Goal: Transaction & Acquisition: Purchase product/service

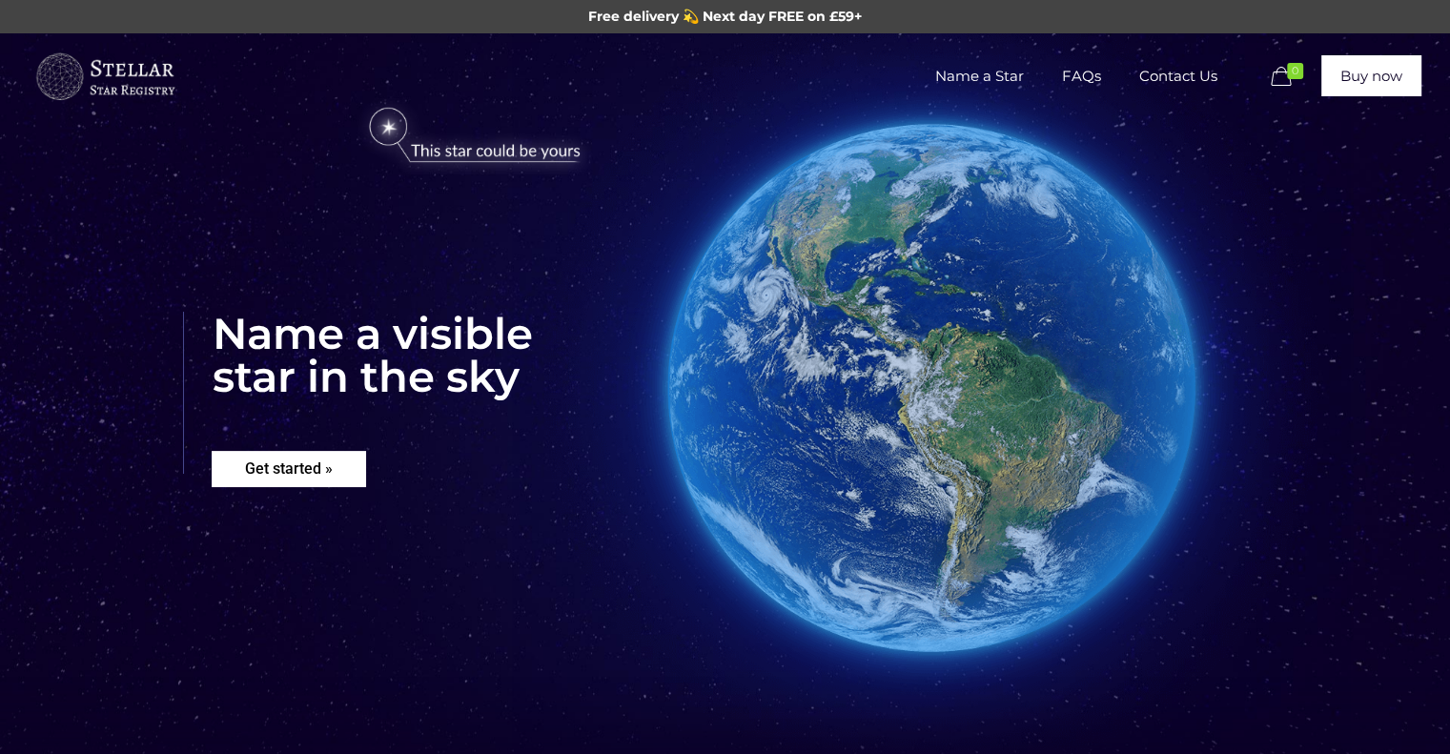
click at [338, 472] on rs-layer "Get started »" at bounding box center [289, 469] width 154 height 36
click at [320, 478] on rs-layer "Get started »" at bounding box center [289, 469] width 154 height 36
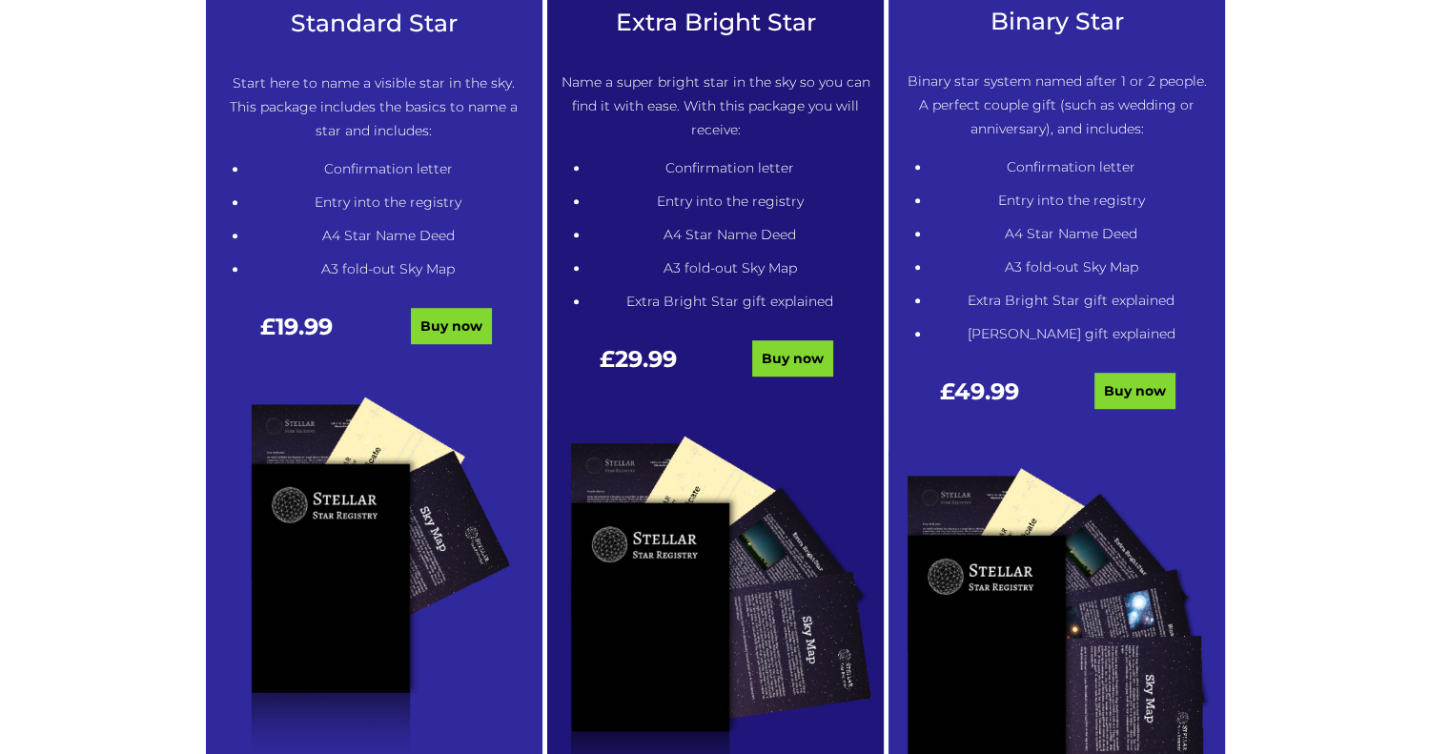
scroll to position [1133, 0]
click at [809, 356] on link "Buy now" at bounding box center [792, 359] width 81 height 36
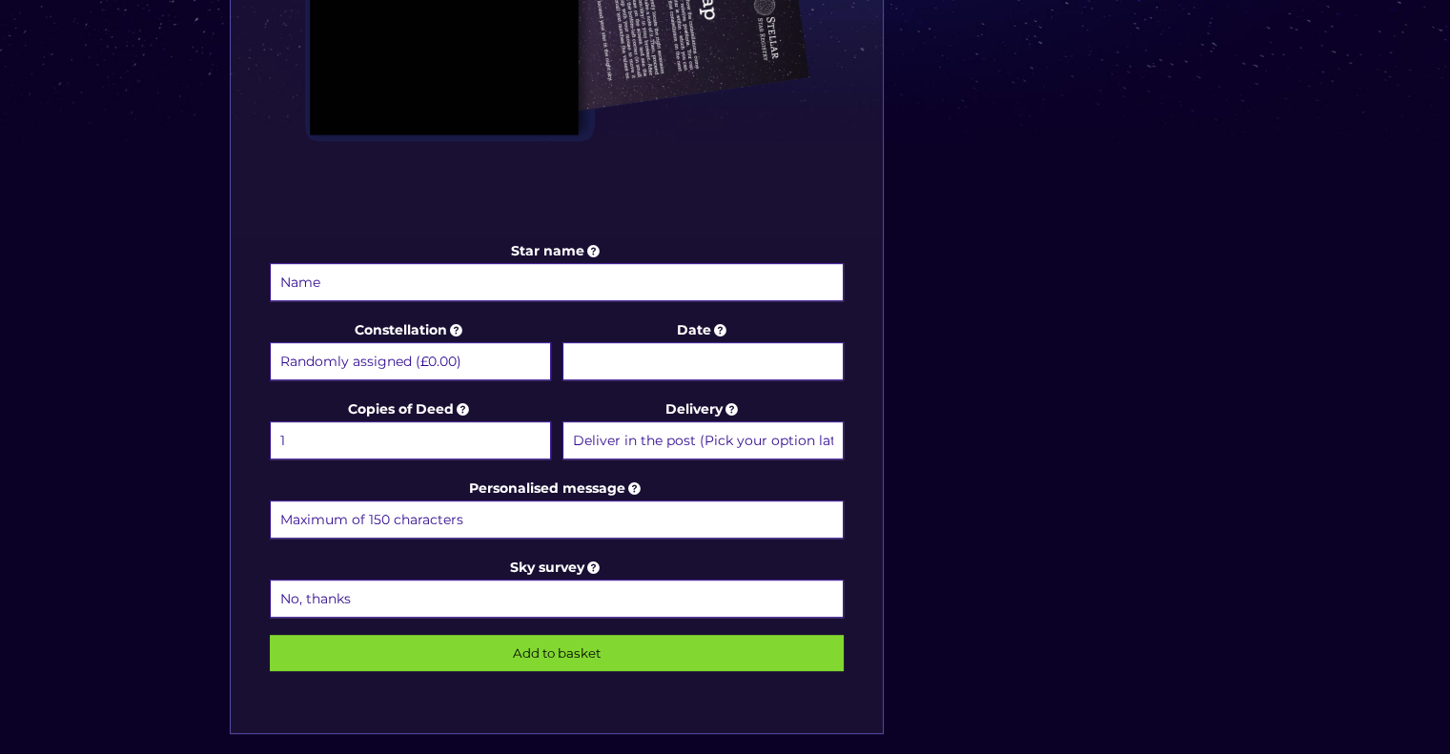
scroll to position [789, 0]
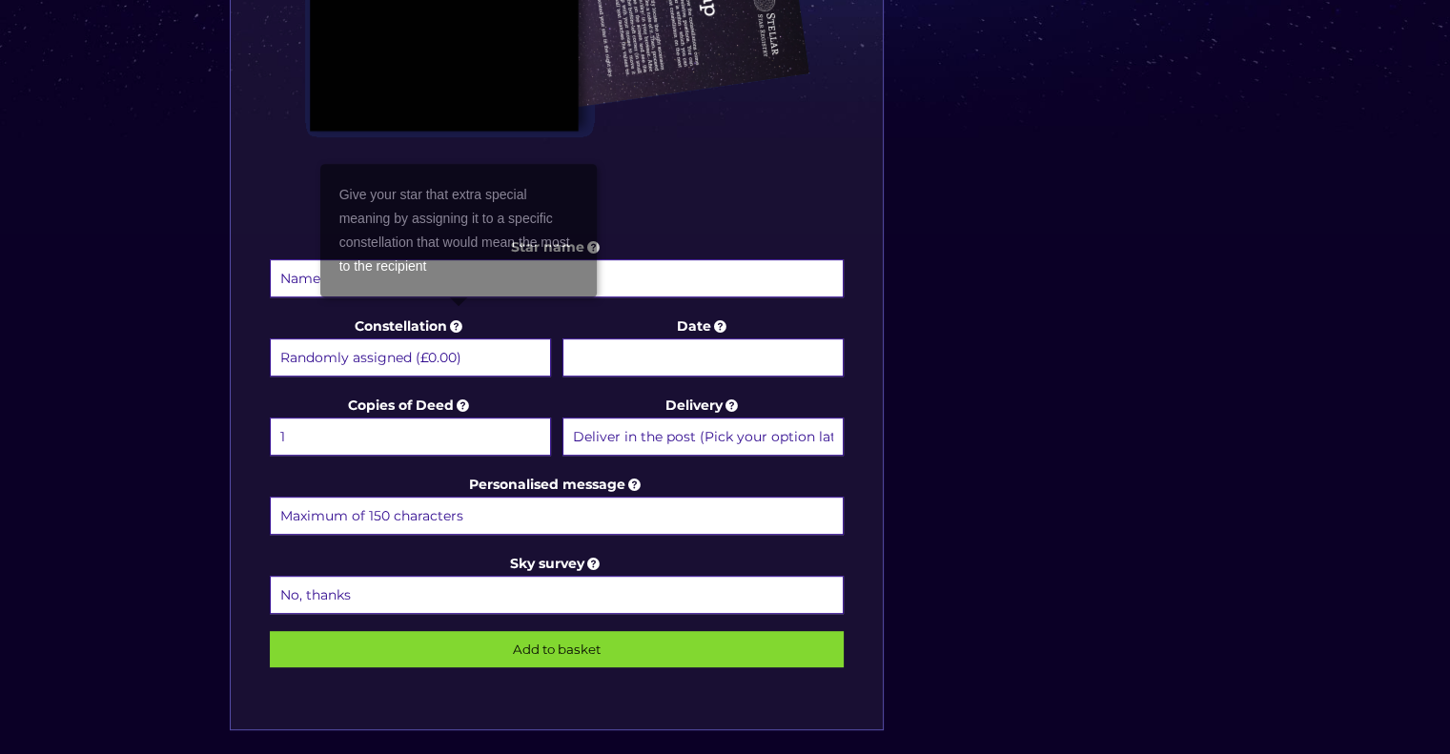
click at [472, 350] on select "Randomly assigned (£0.00) Aquarius - [DATE] - [DATE] (+£9.99) Aries - [DATE] - …" at bounding box center [410, 357] width 281 height 38
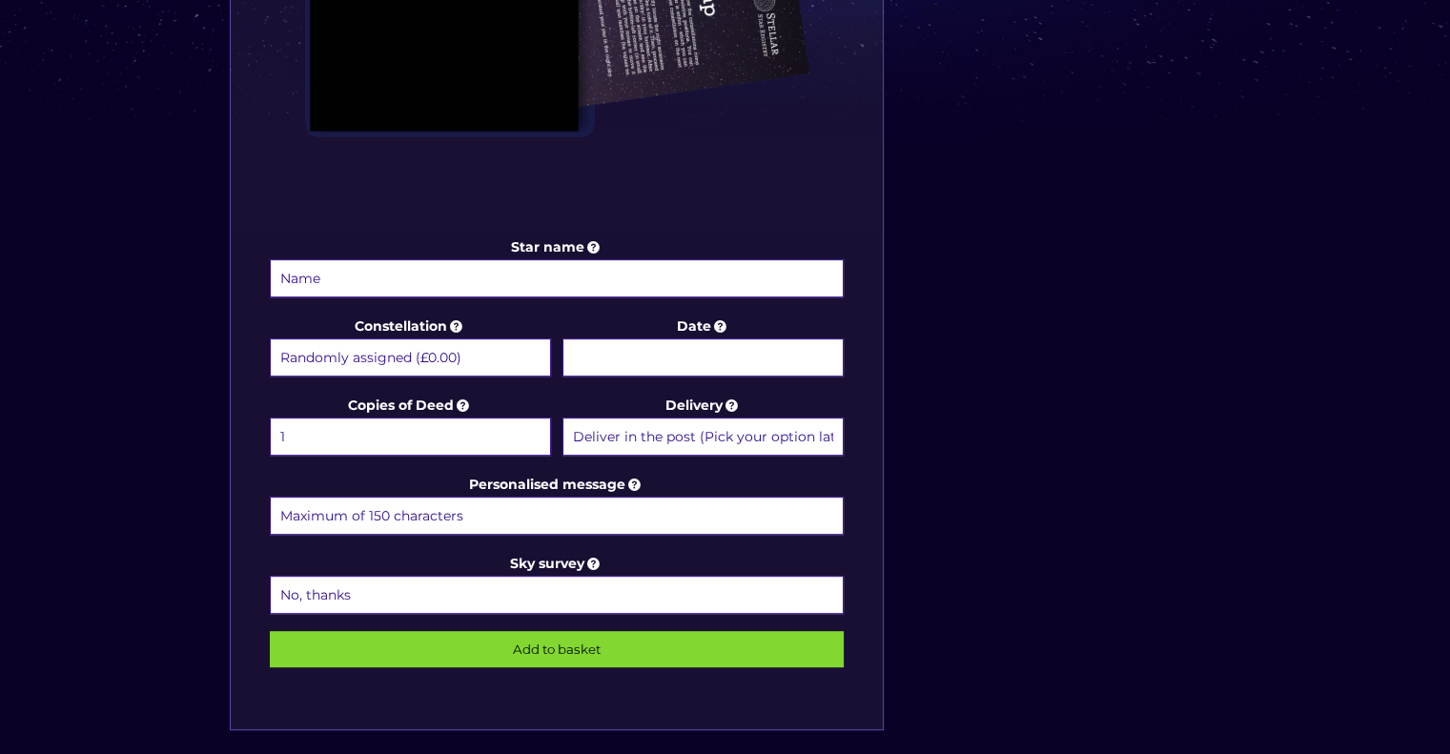
select select "[PERSON_NAME] - [DATE] - [DATE] (+£9.99)"
click at [270, 338] on select "Randomly assigned (£0.00) Aquarius - 20 Jan - 18 Feb (+£9.99) Aries - 21 Mar - …" at bounding box center [410, 357] width 281 height 38
click at [649, 353] on input "Date" at bounding box center [702, 357] width 281 height 38
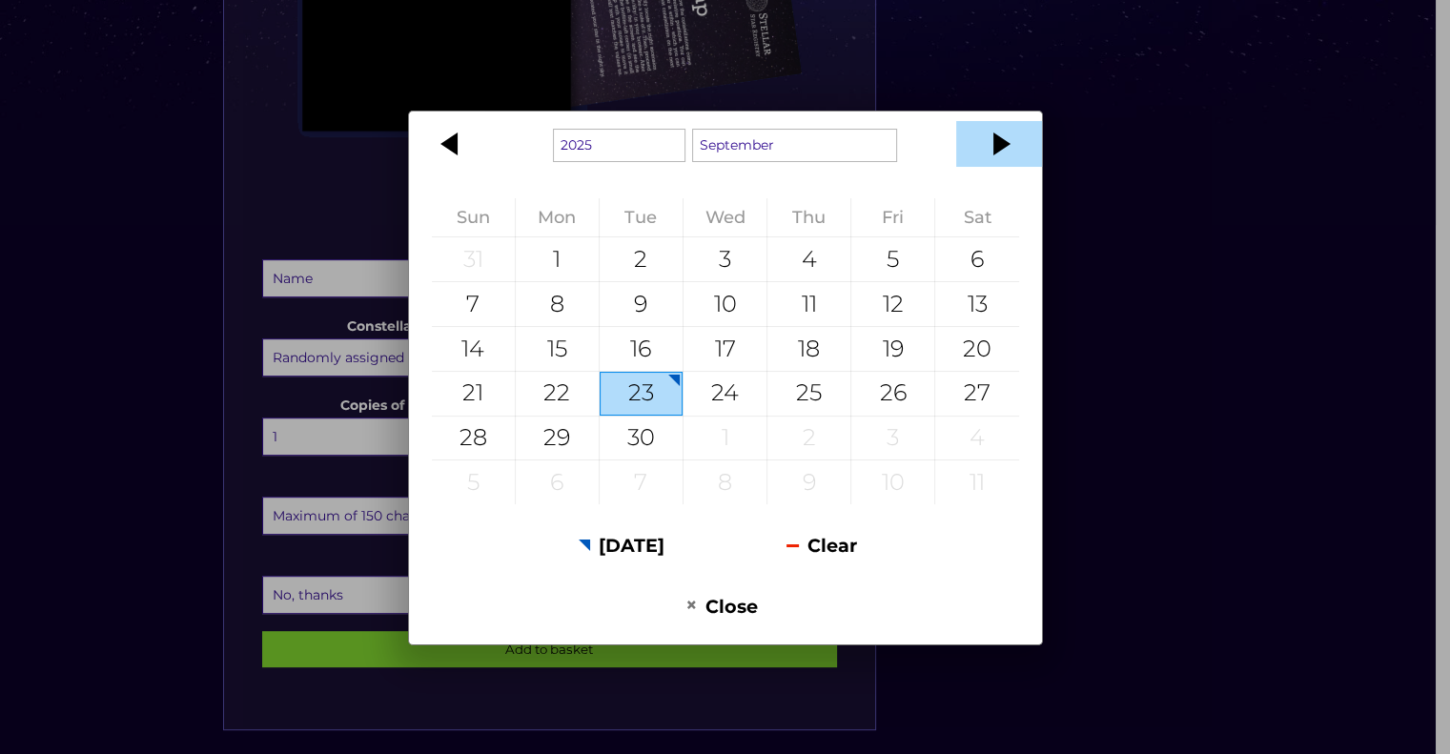
click at [1002, 158] on div at bounding box center [999, 144] width 86 height 46
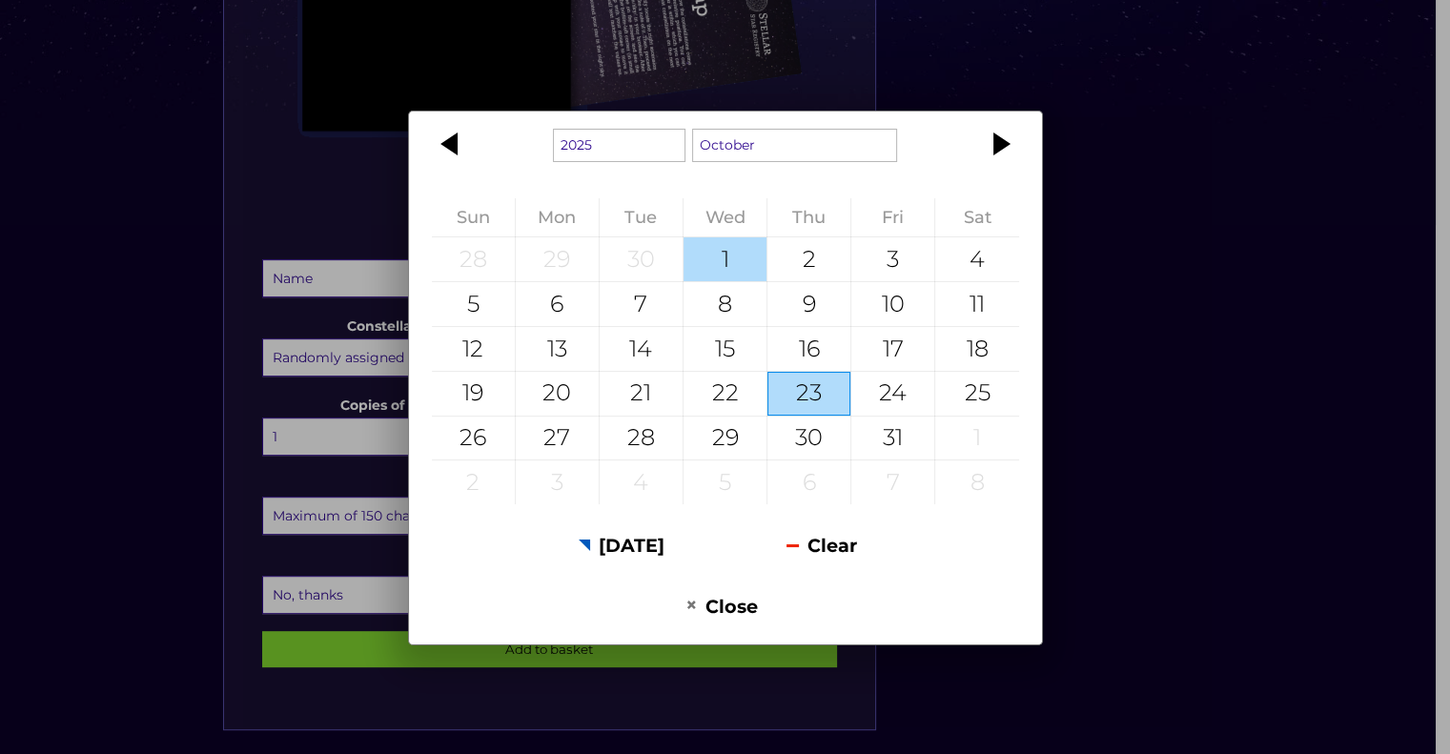
click at [740, 277] on div "1" at bounding box center [724, 259] width 83 height 44
type input "1 October 2025"
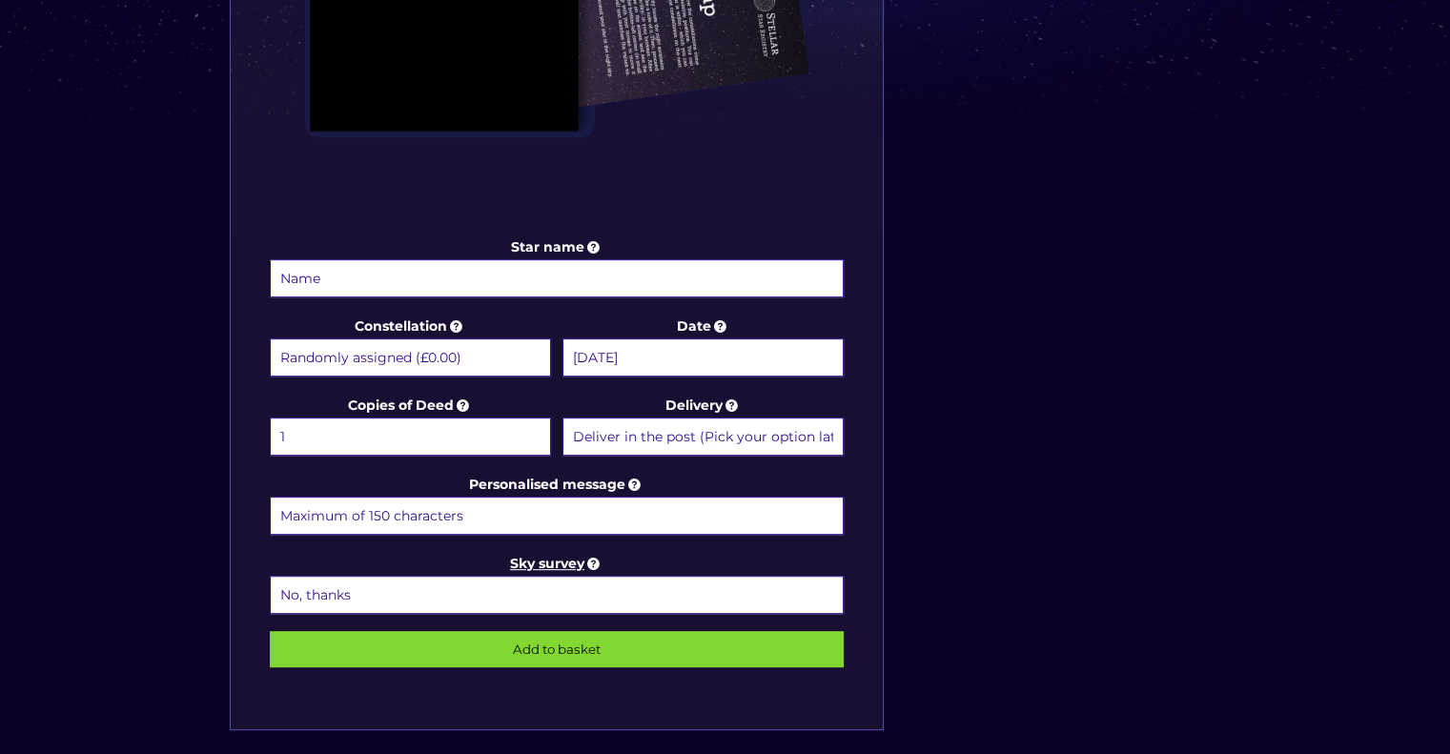
click at [589, 555] on icon at bounding box center [593, 563] width 19 height 17
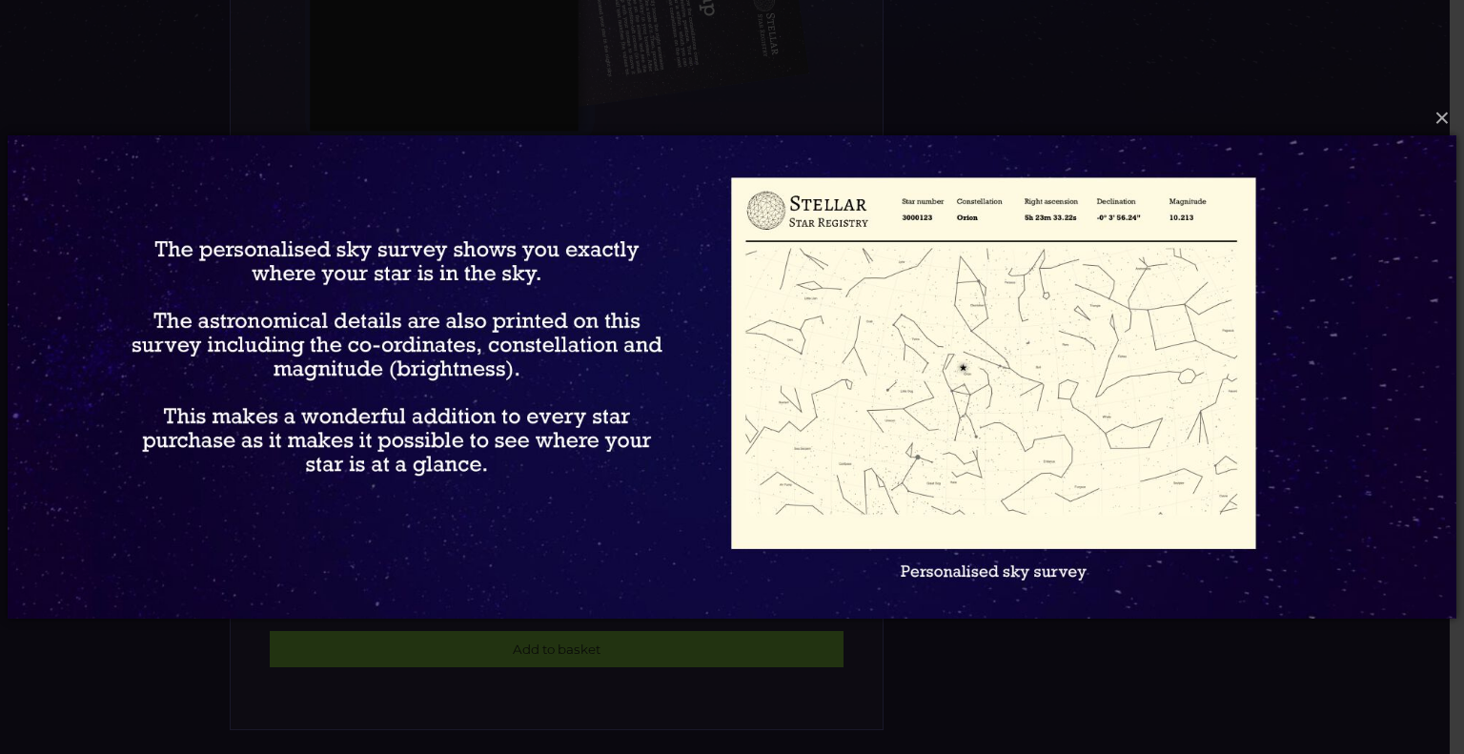
click at [754, 684] on div "× Loading..." at bounding box center [732, 377] width 1464 height 754
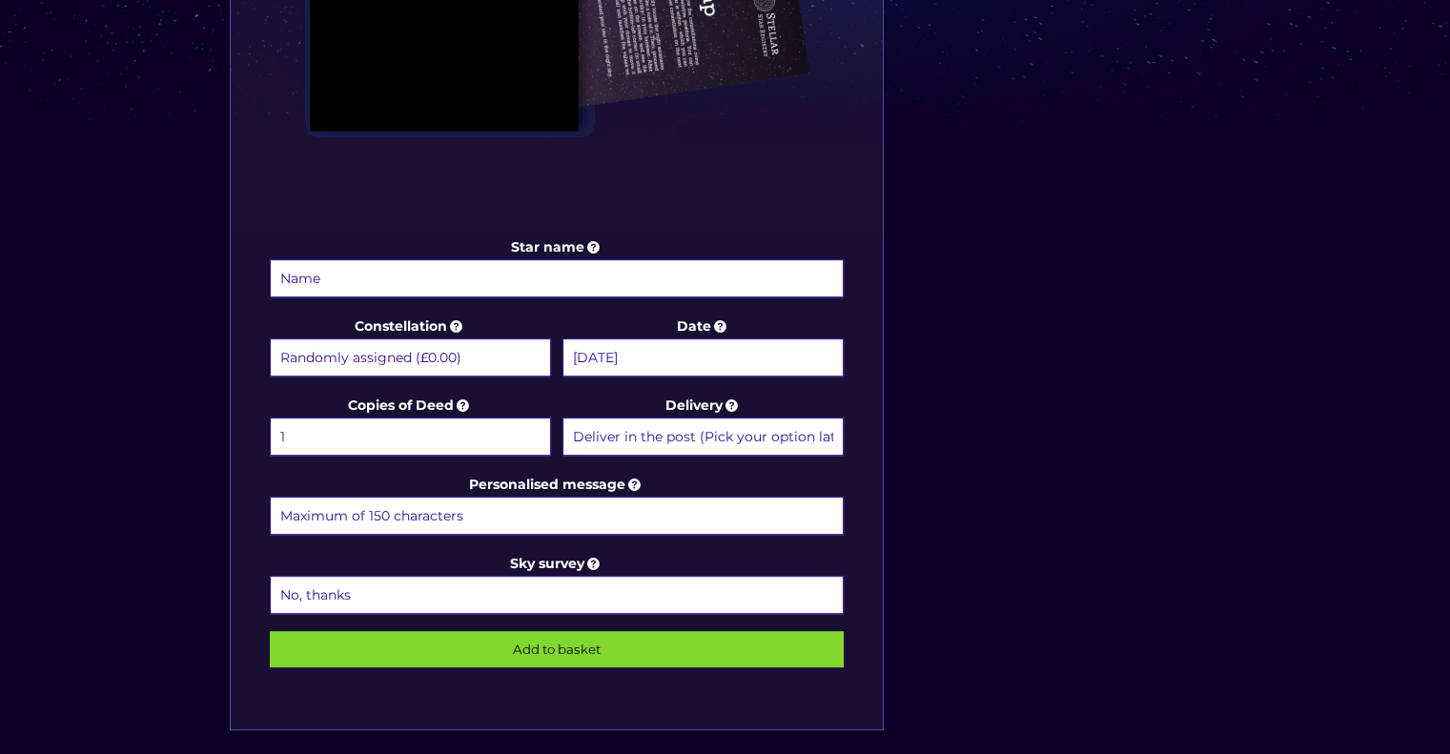
click at [575, 576] on select "No, thanks 1 (+£6.99) 2 (+£11.99) 3 (+£16.99) 4 (+£21.99) 5 (+£26.99) 6 (+£31.9…" at bounding box center [557, 595] width 575 height 38
select select "1 (+£6.99)"
click at [270, 576] on select "No, thanks 1 (+£6.99) 2 (+£11.99) 3 (+£16.99) 4 (+£21.99) 5 (+£26.99) 6 (+£31.9…" at bounding box center [557, 595] width 575 height 38
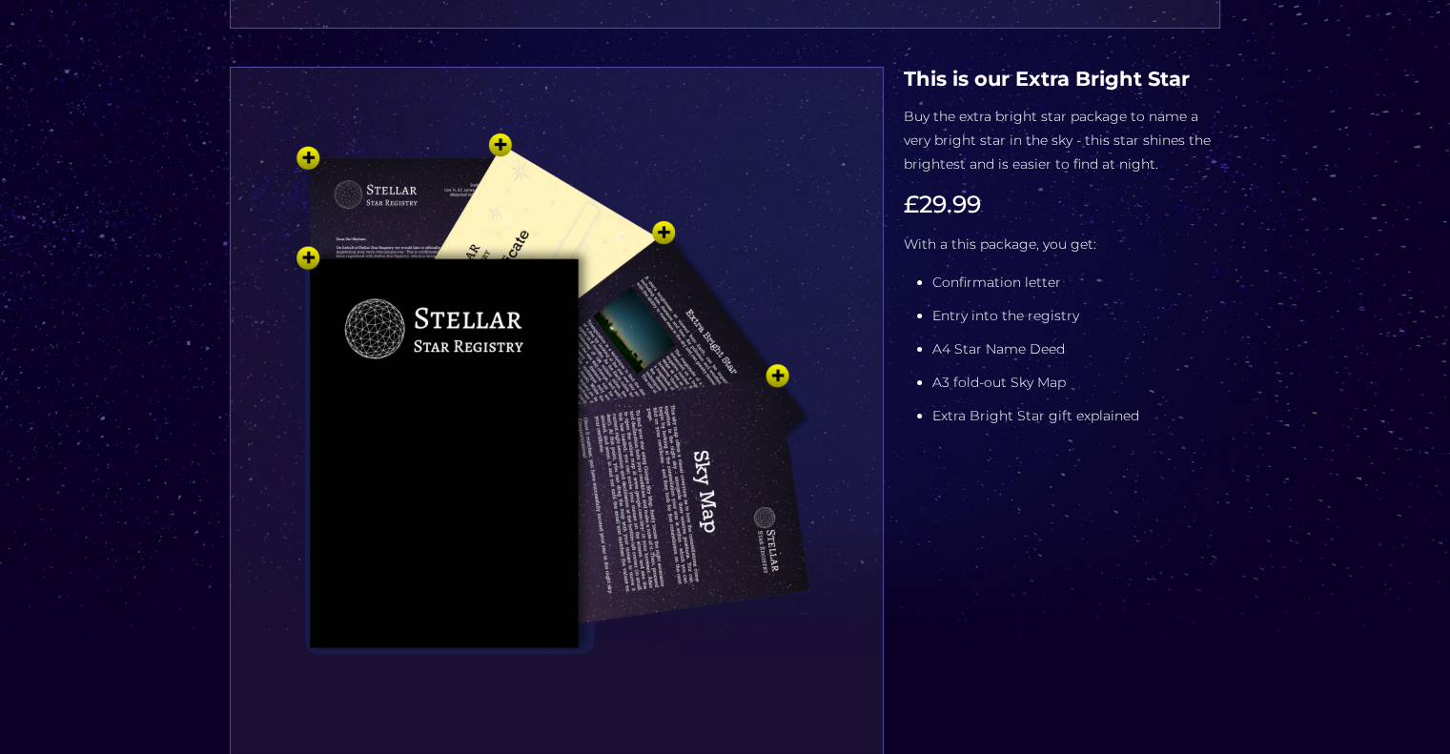
scroll to position [271, 0]
click at [503, 140] on img at bounding box center [557, 431] width 572 height 629
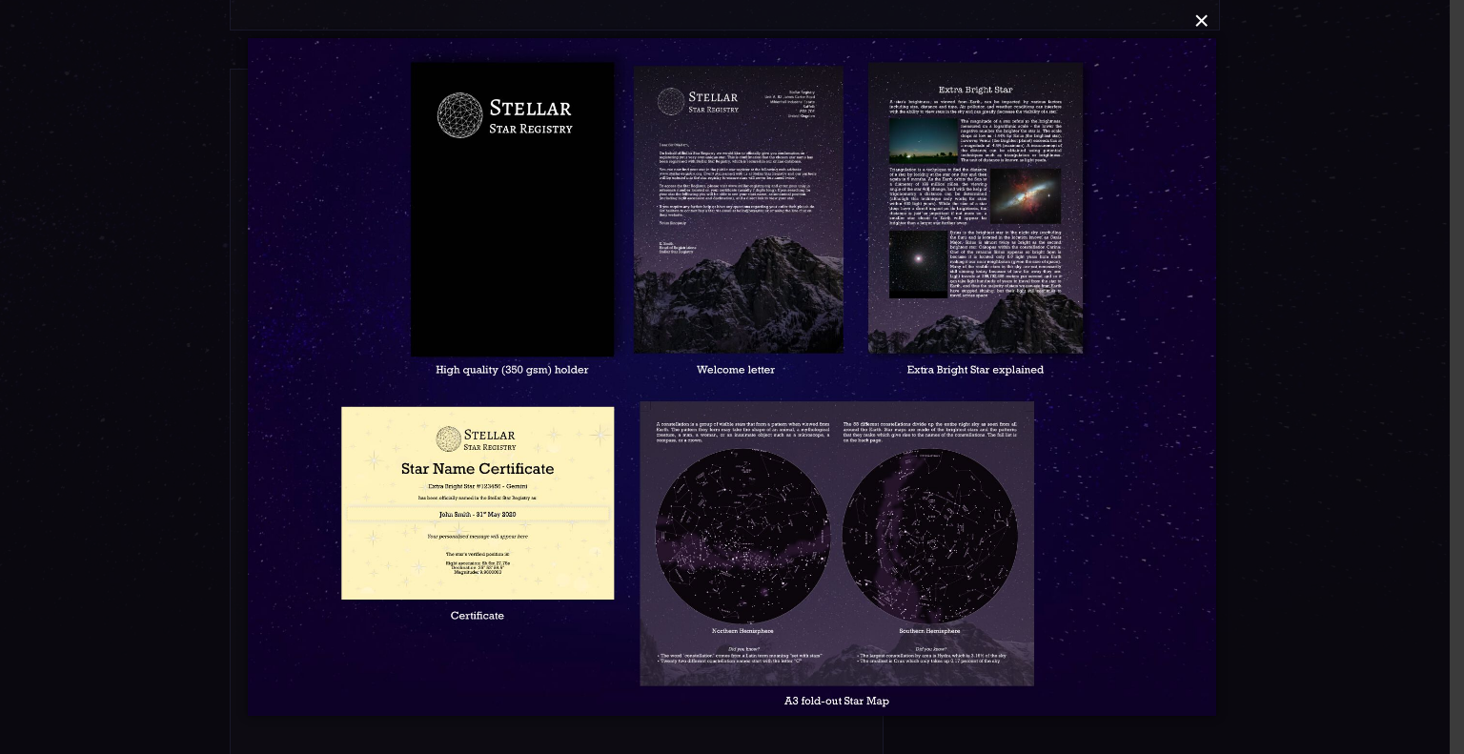
click at [1207, 25] on button "×" at bounding box center [731, 21] width 968 height 42
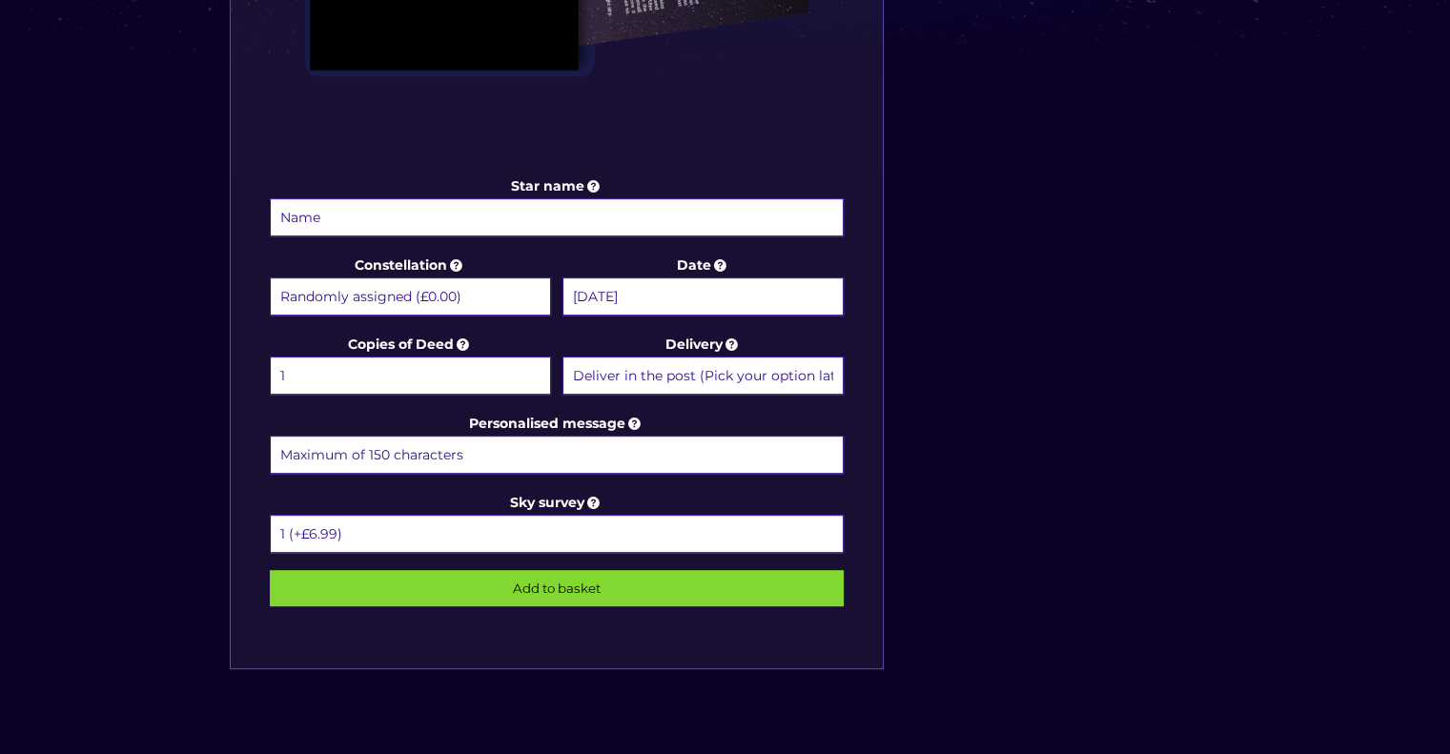
scroll to position [850, 0]
click at [499, 222] on input "Star name" at bounding box center [557, 217] width 575 height 38
click at [477, 213] on input "Star name" at bounding box center [557, 217] width 575 height 38
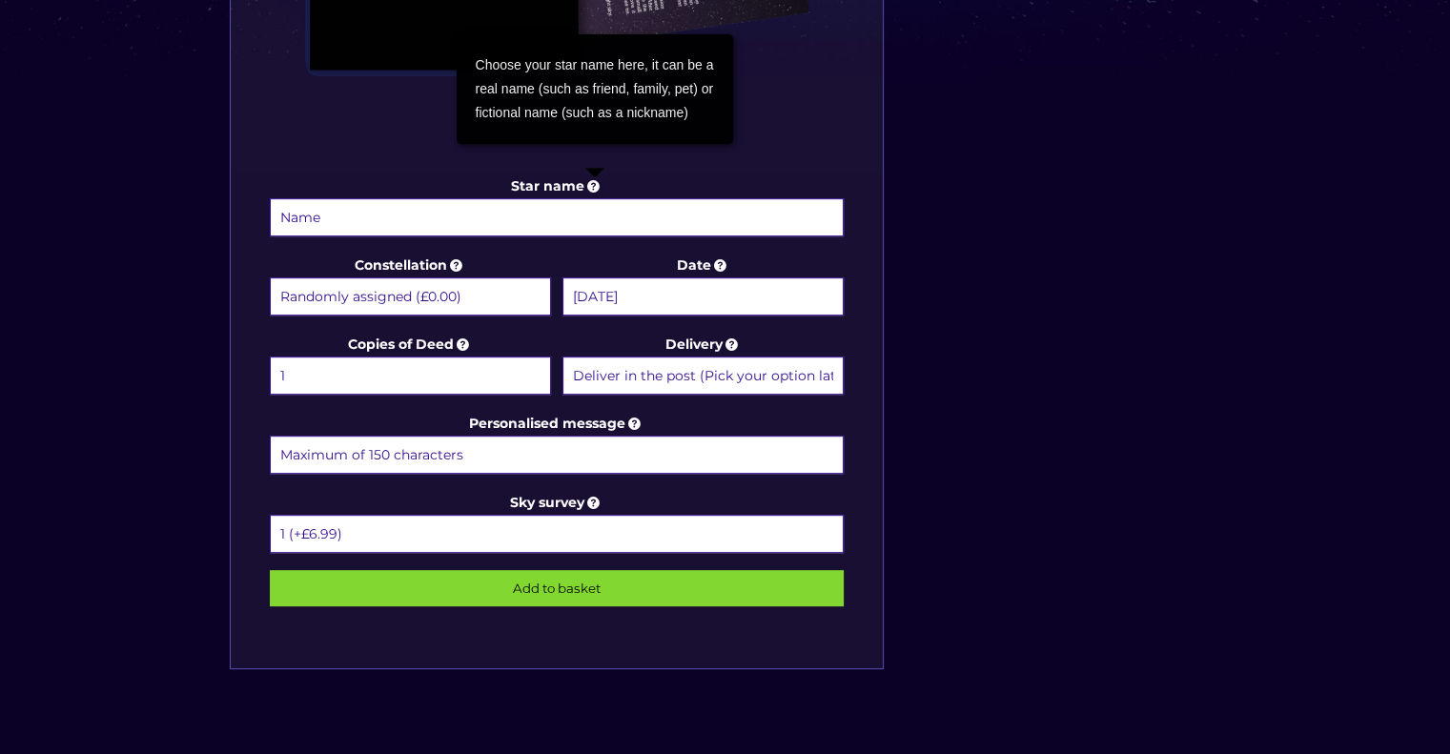
click at [593, 190] on icon at bounding box center [593, 185] width 19 height 17
click at [593, 198] on input "Star name" at bounding box center [557, 217] width 575 height 38
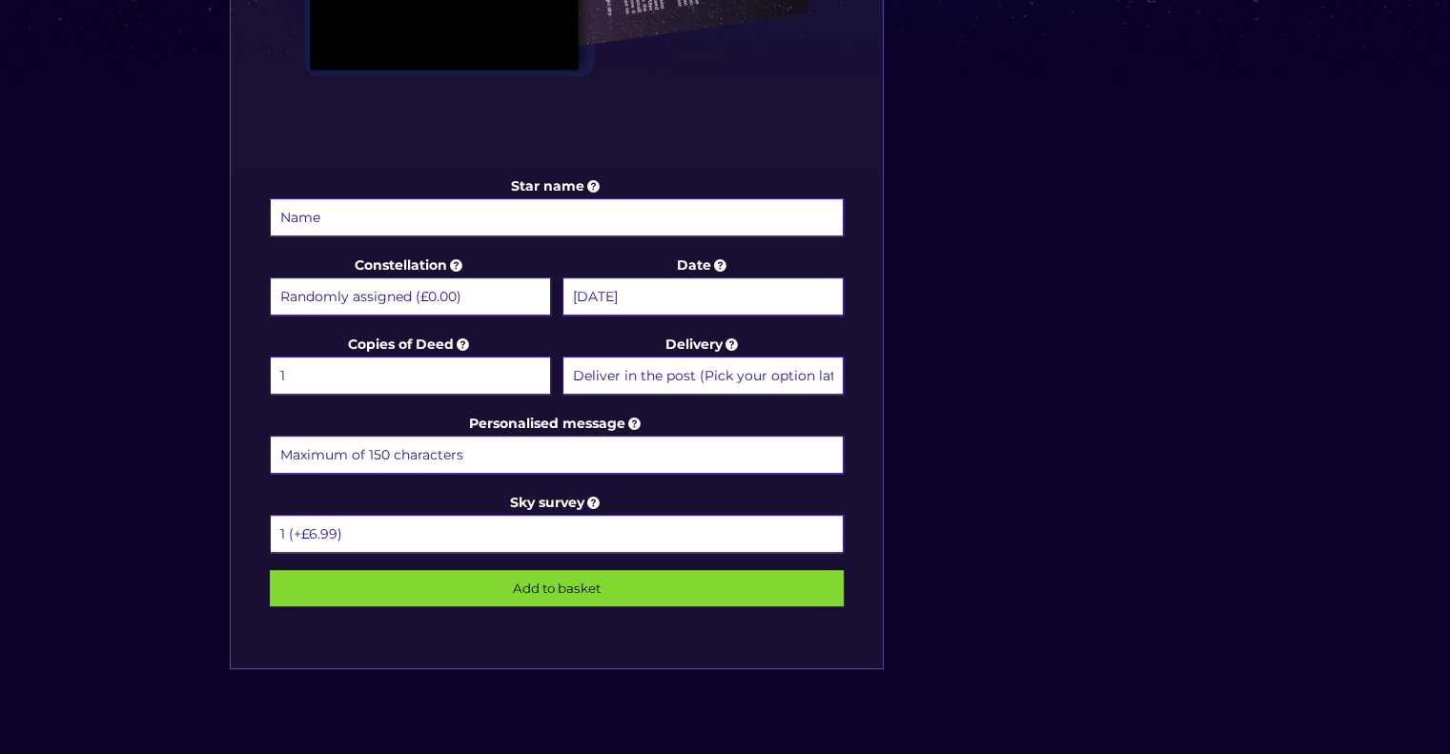
click at [556, 215] on input "Star name" at bounding box center [557, 217] width 575 height 38
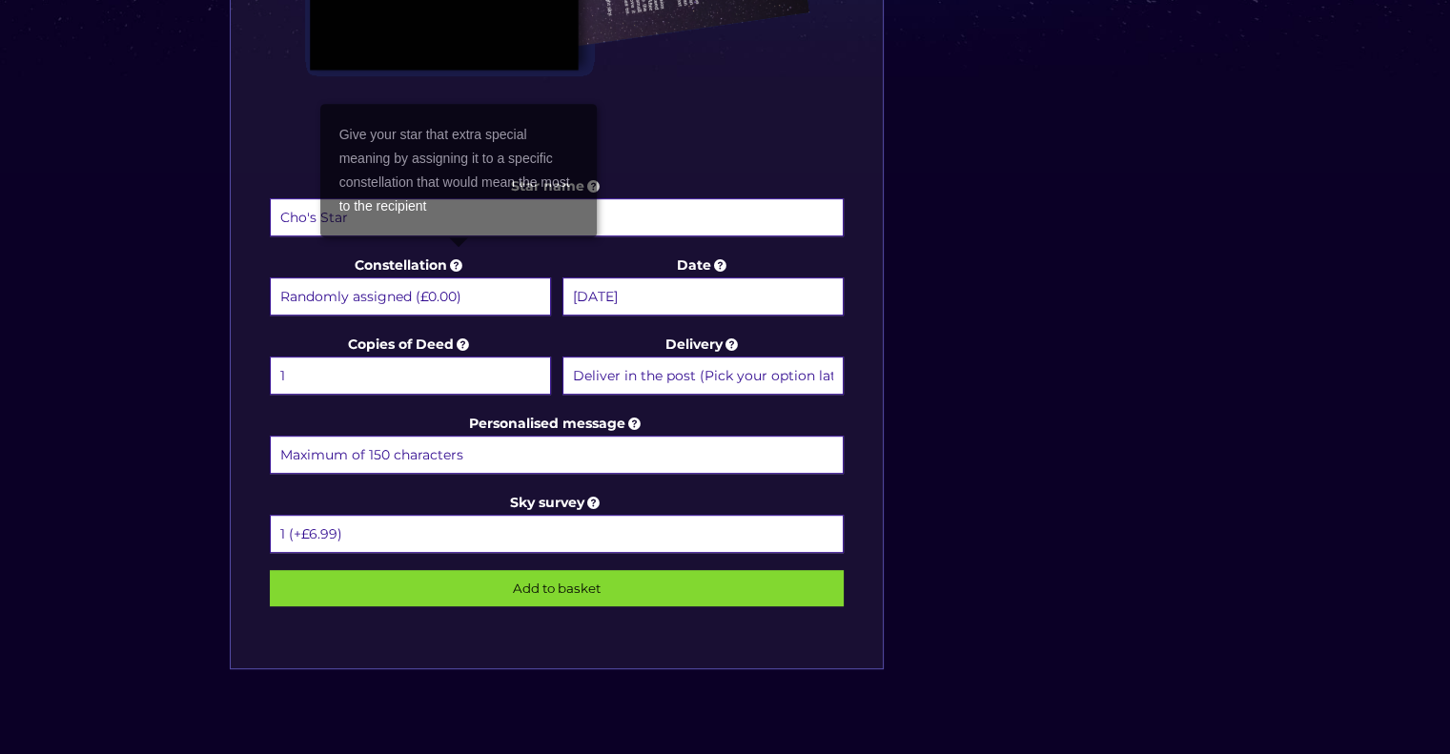
type input "Cho's Star"
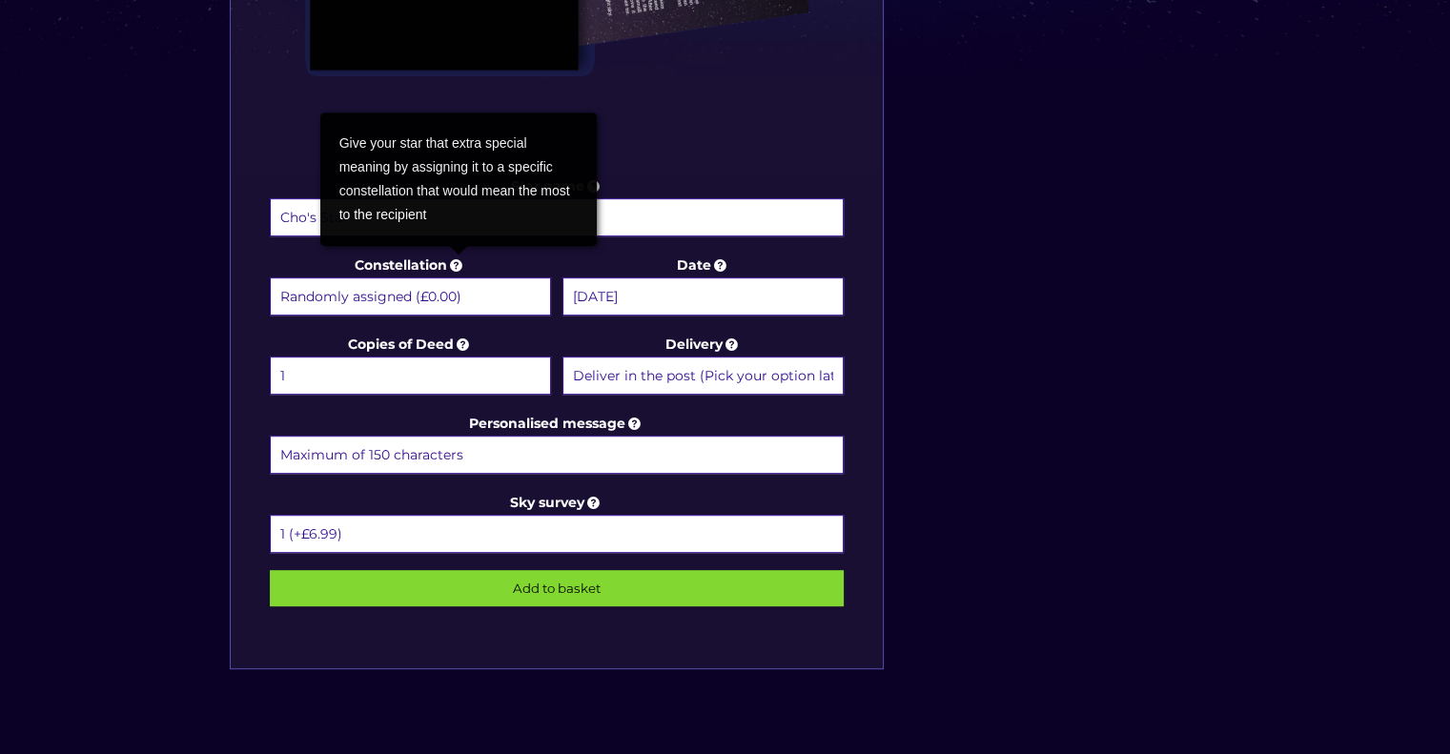
click at [459, 262] on icon at bounding box center [456, 264] width 19 height 17
click at [459, 277] on select "Randomly assigned (£0.00) Aquarius - [DATE] - [DATE] (+£9.99) Aries - [DATE] - …" at bounding box center [410, 296] width 281 height 38
click at [595, 240] on div "Give your star that extra special meaning by assigning it to a specific constel…" at bounding box center [458, 178] width 276 height 133
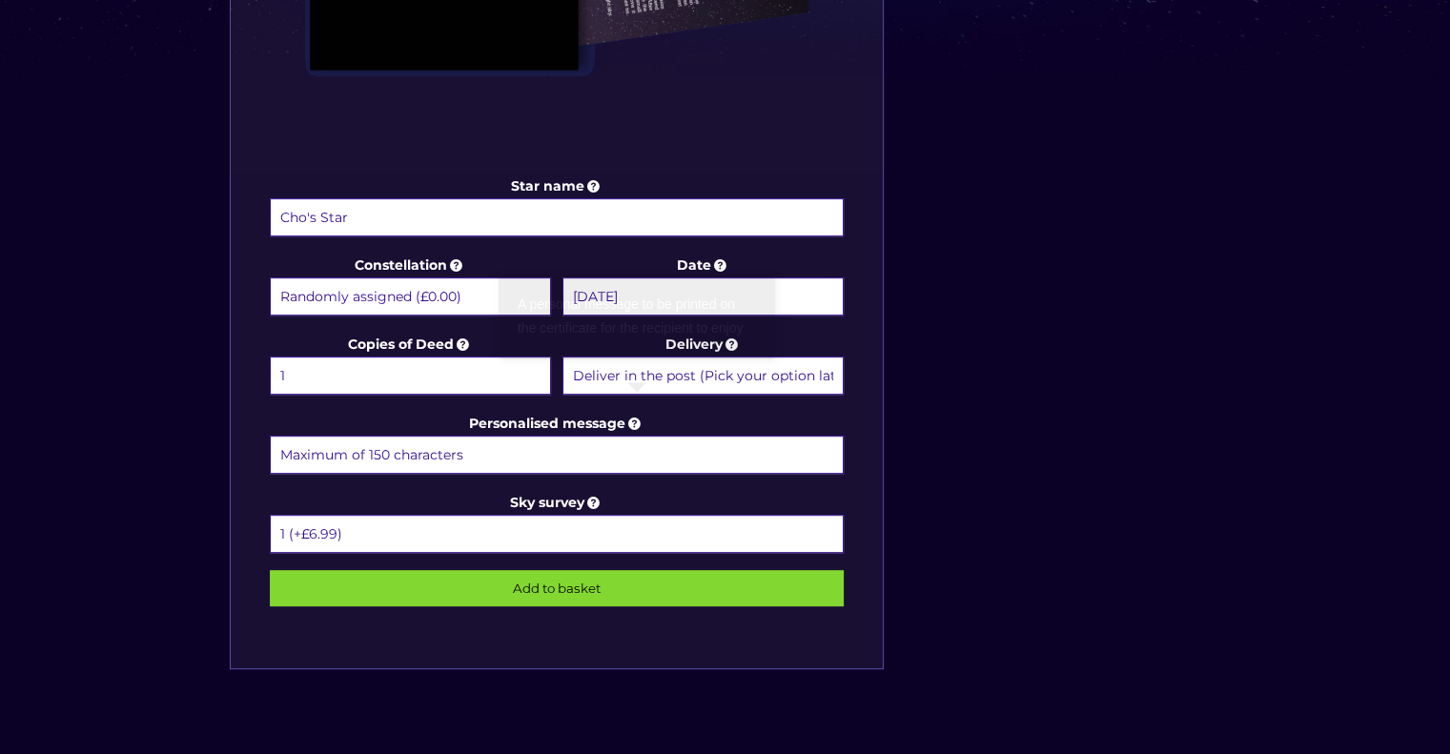
click at [579, 442] on input "Personalised message" at bounding box center [557, 455] width 575 height 38
click at [527, 448] on input "To my love on our wedding day." at bounding box center [557, 455] width 575 height 38
click at [900, 318] on div "Star name Cho's Star Star name two (Optional) Constellation Randomly assigned (…" at bounding box center [725, 98] width 1010 height 1218
click at [777, 373] on select "Deliver in the post (Pick your option later) Deliver in the post and by Email (…" at bounding box center [702, 375] width 281 height 38
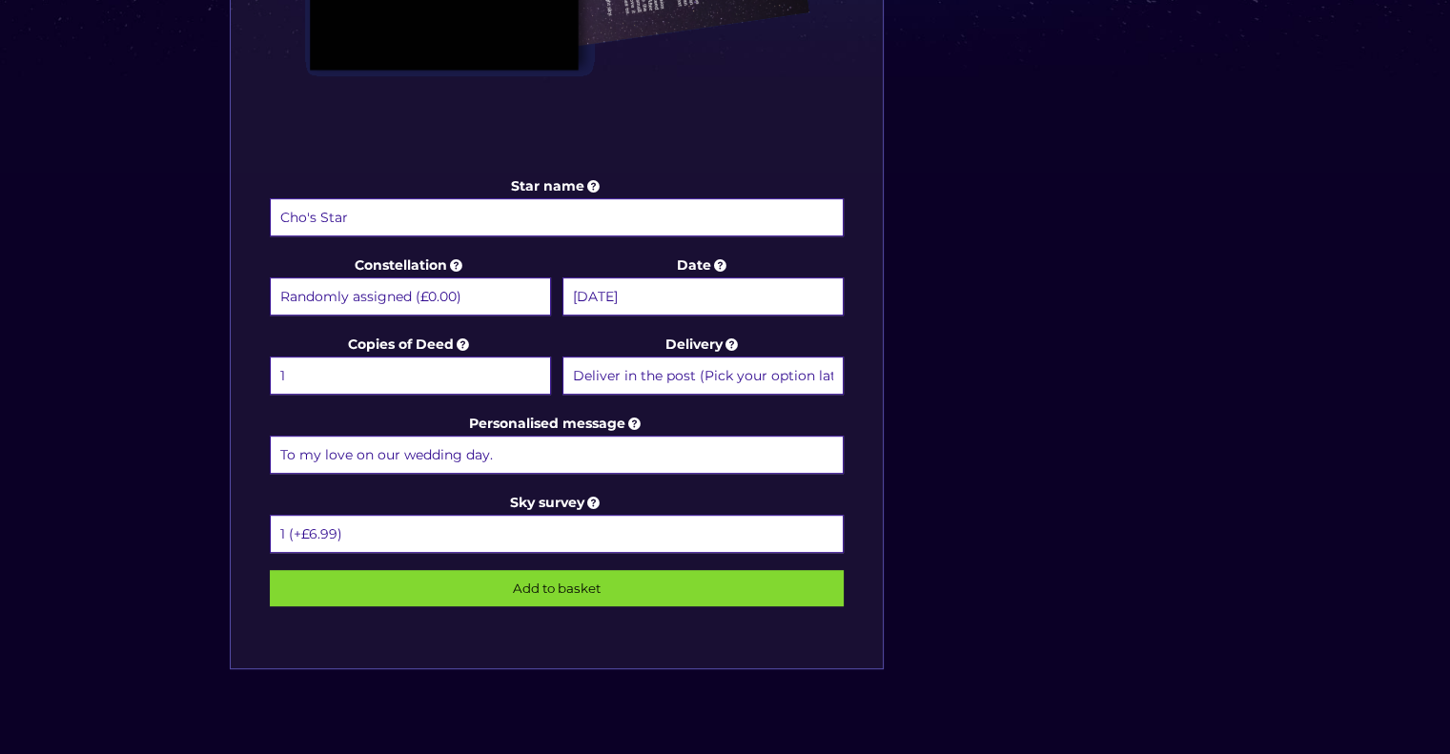
click at [591, 458] on input "To my love on our wedding day." at bounding box center [557, 455] width 575 height 38
click at [807, 414] on label "Personalised message To my love on our wedding day." at bounding box center [557, 444] width 575 height 65
click at [807, 436] on input "To my love on our wedding day." at bounding box center [557, 455] width 575 height 38
click at [349, 449] on input "To my love on our wedding day," at bounding box center [557, 455] width 575 height 38
click at [536, 445] on input "To my Cho on our wedding day," at bounding box center [557, 455] width 575 height 38
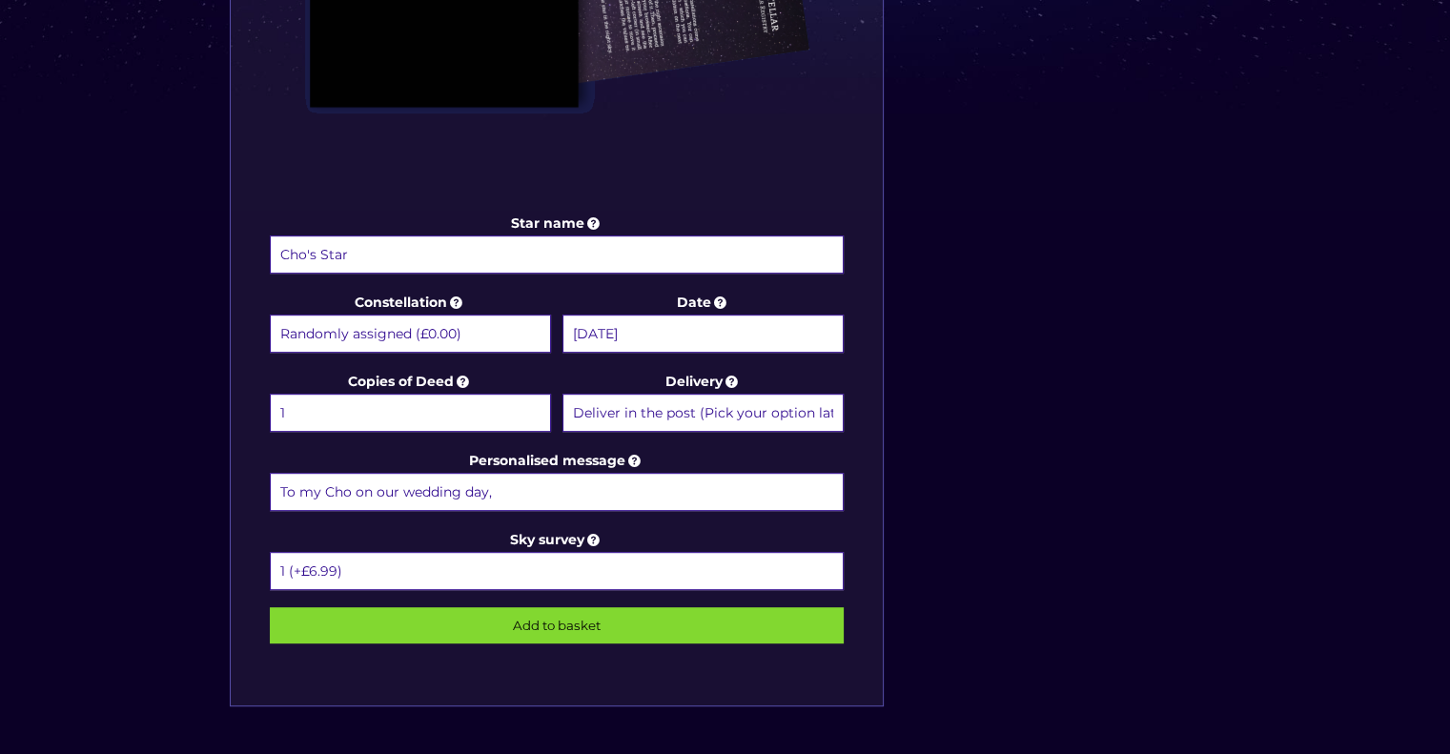
scroll to position [817, 0]
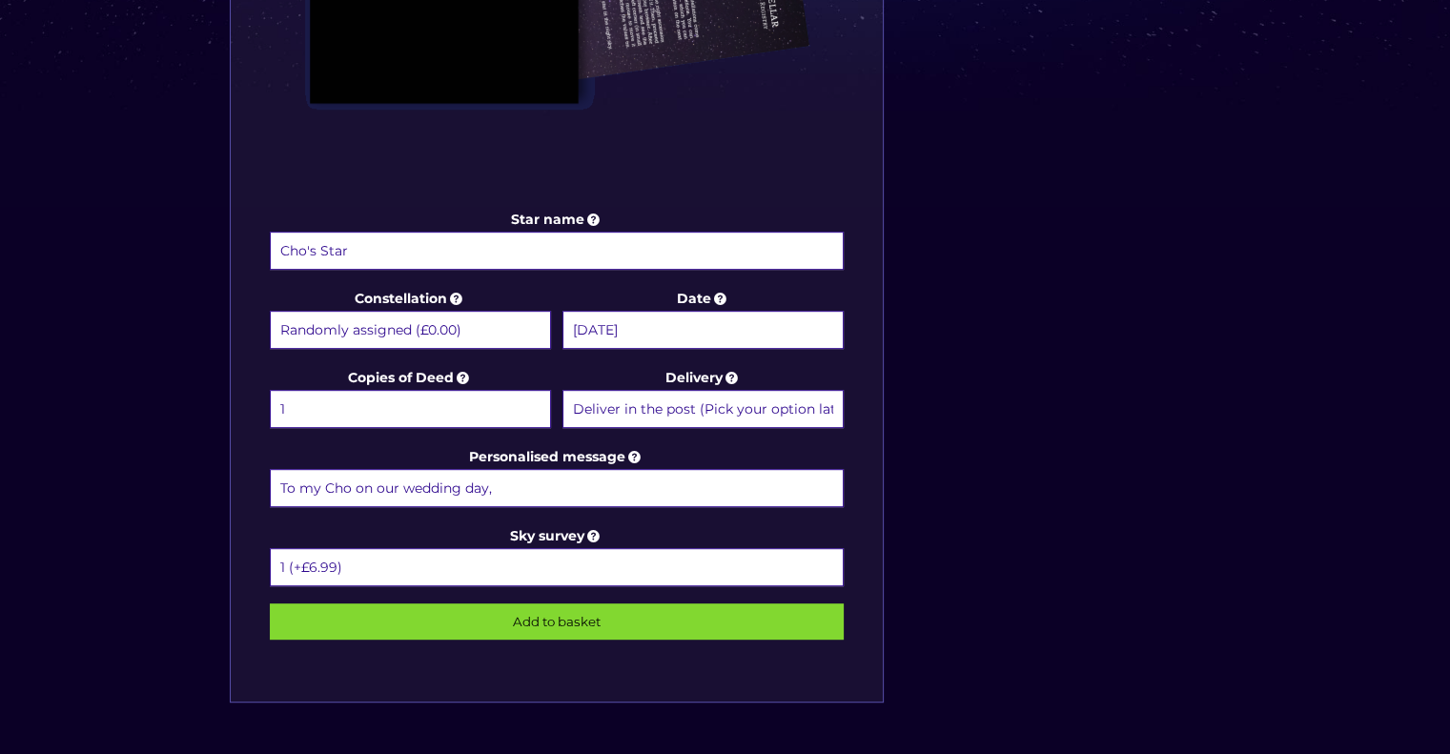
click at [514, 482] on input "To my Cho on our wedding day," at bounding box center [557, 488] width 575 height 38
click at [611, 492] on input "To my Cho on our wedding day," at bounding box center [557, 488] width 575 height 38
type input "To my Cho on our wedding day,"
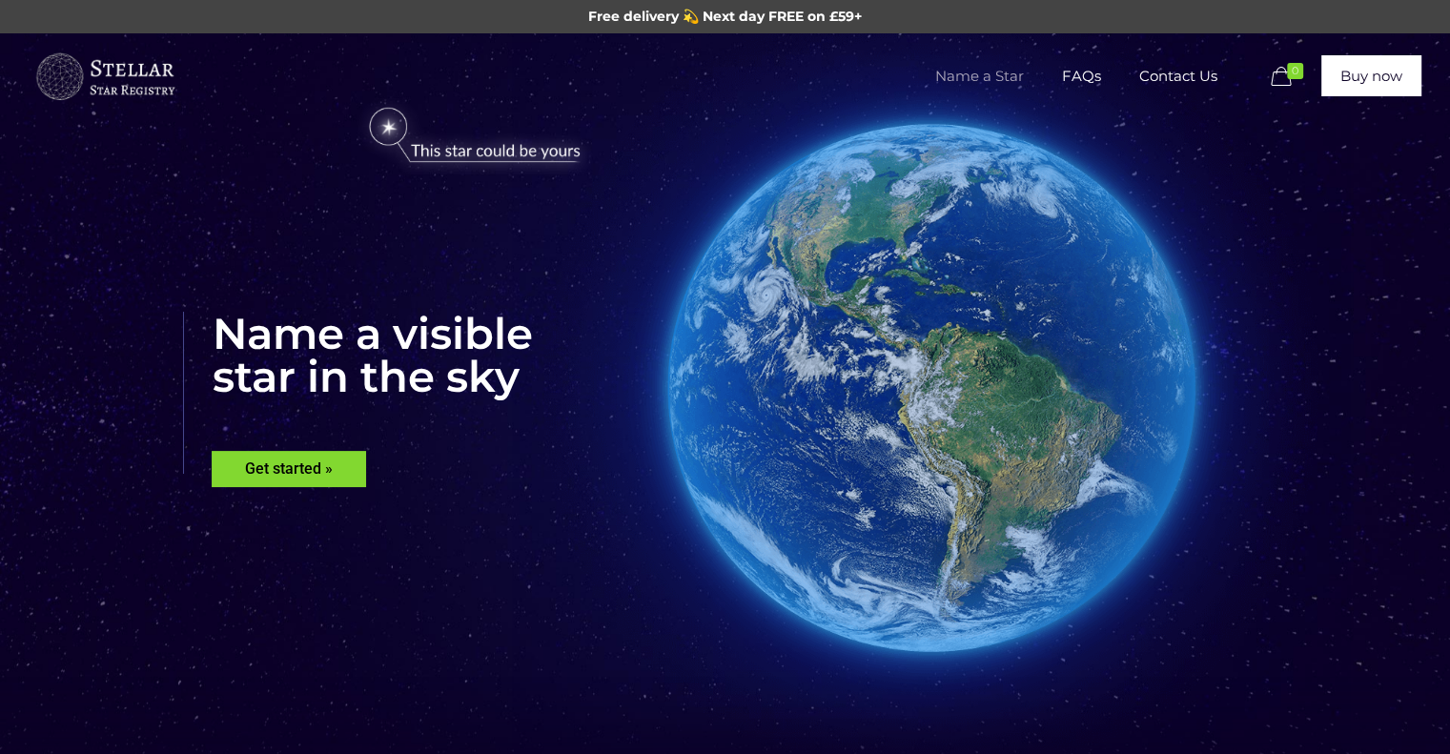
click at [987, 78] on span "Name a Star" at bounding box center [979, 76] width 127 height 57
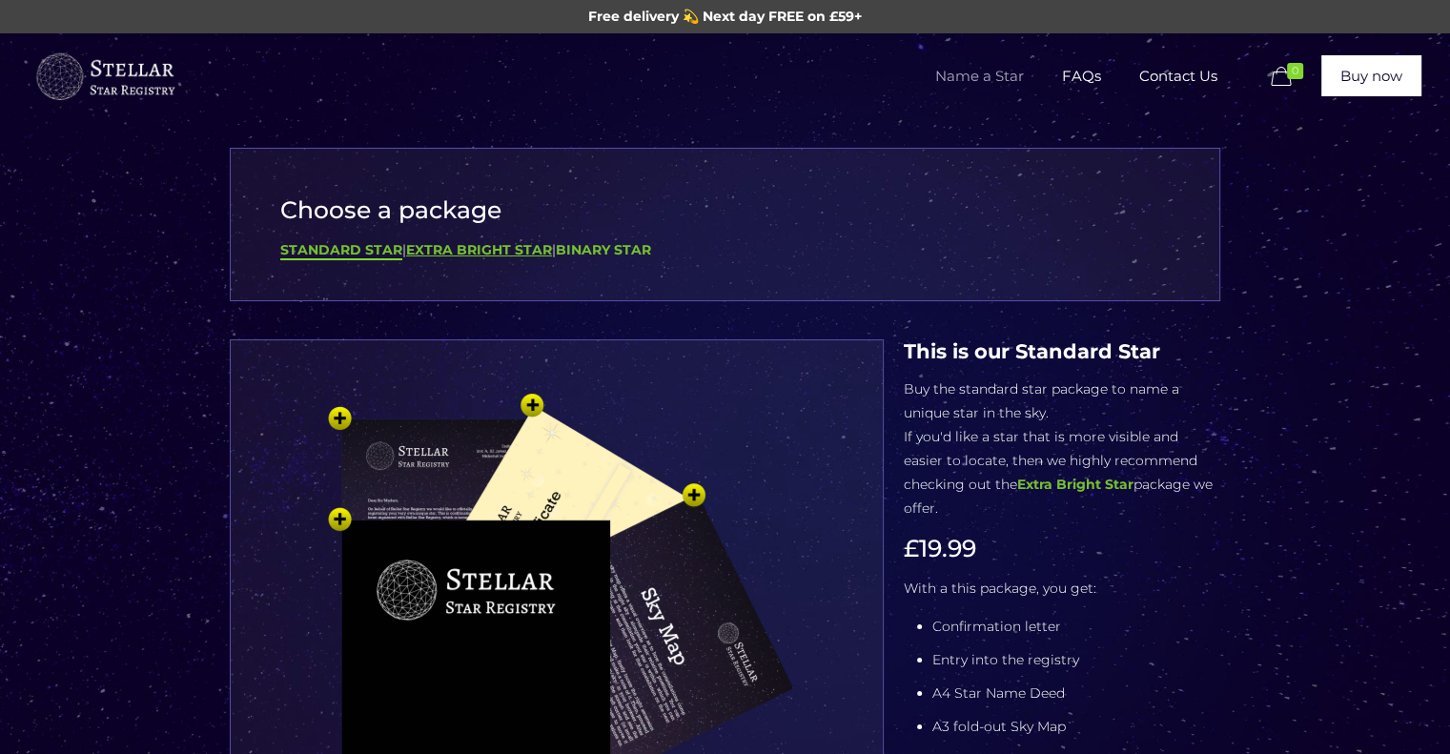
click at [494, 254] on b "Extra Bright Star" at bounding box center [479, 249] width 146 height 17
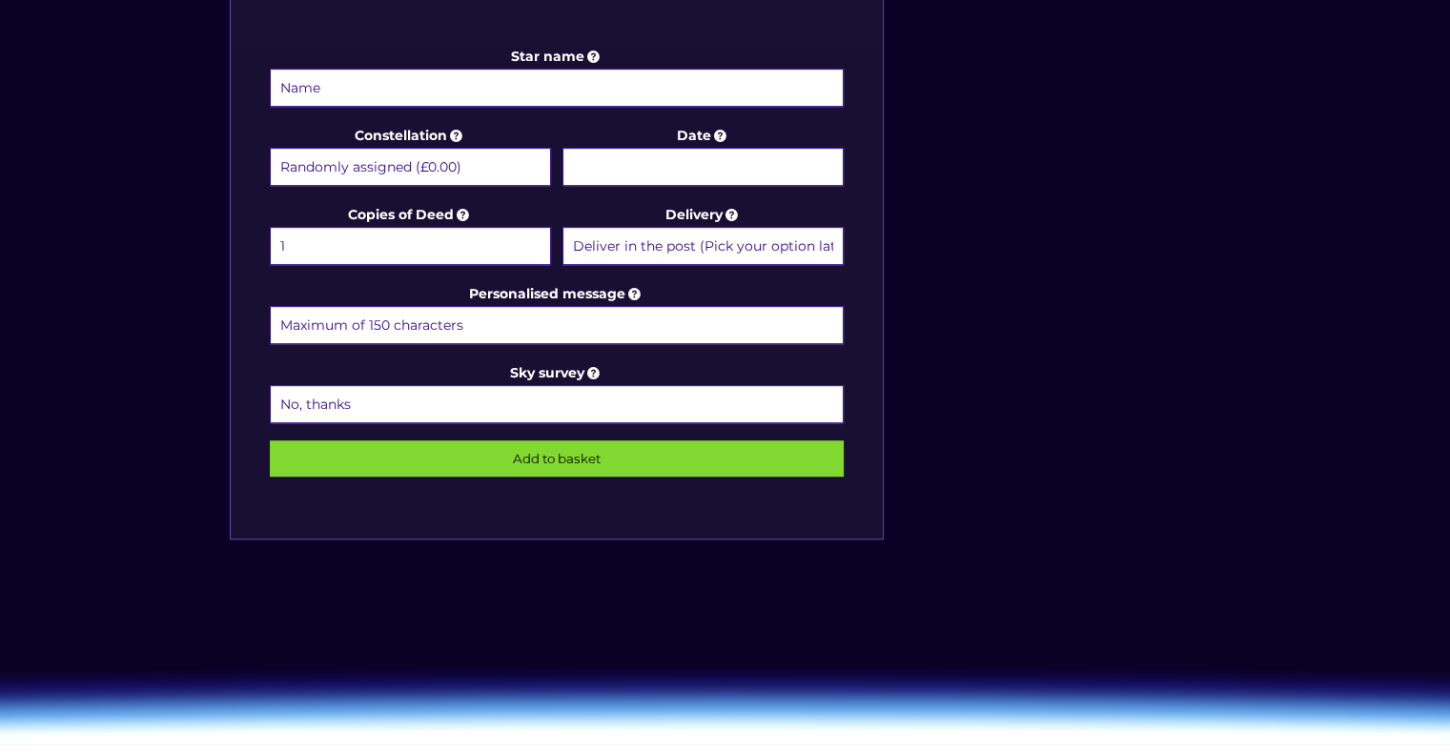
scroll to position [991, 0]
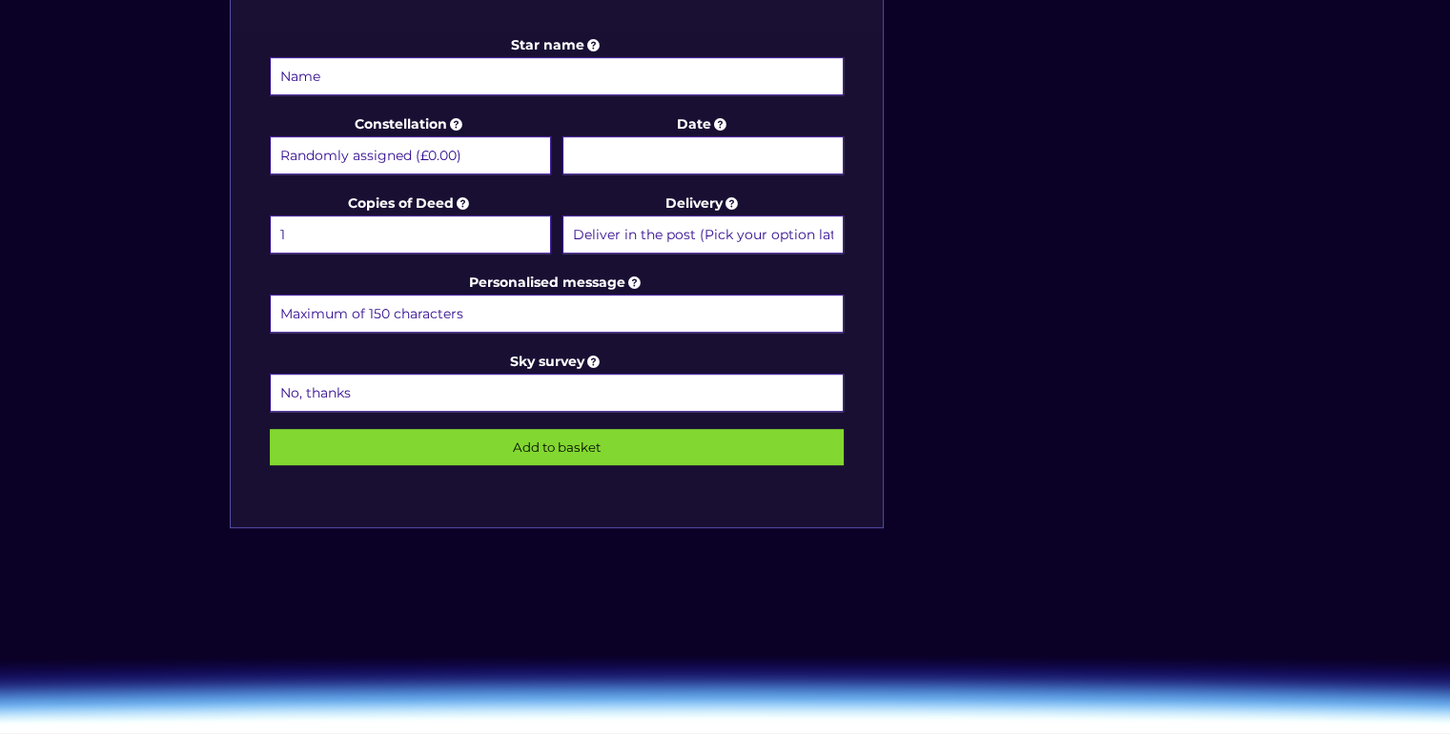
click at [612, 376] on select "No, thanks 1 (+£6.99) 2 (+£11.99) 3 (+£16.99) 4 (+£21.99) 5 (+£26.99) 6 (+£31.9…" at bounding box center [557, 393] width 575 height 38
select select "1 (+£6.99)"
click at [270, 374] on select "No, thanks 1 (+£6.99) 2 (+£11.99) 3 (+£16.99) 4 (+£21.99) 5 (+£26.99) 6 (+£31.9…" at bounding box center [557, 393] width 575 height 38
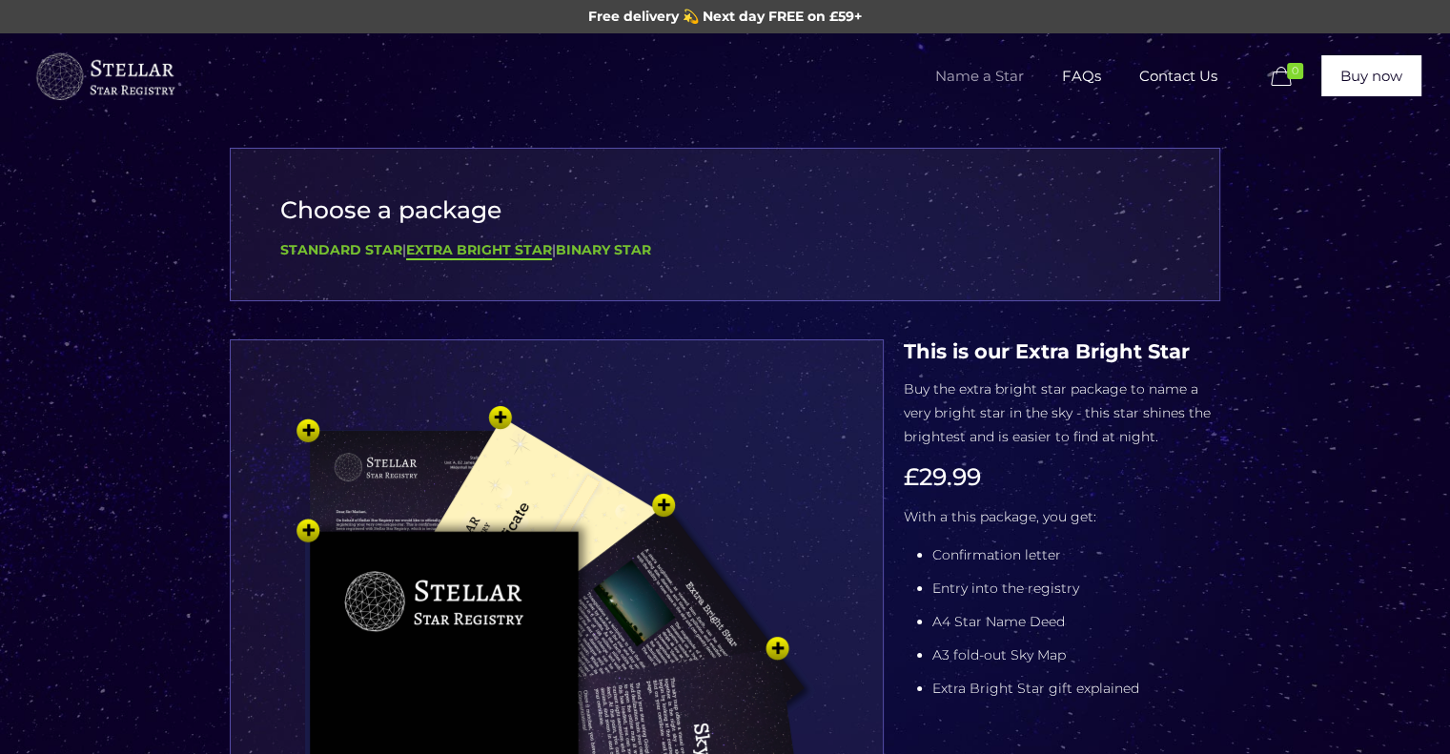
scroll to position [7, 0]
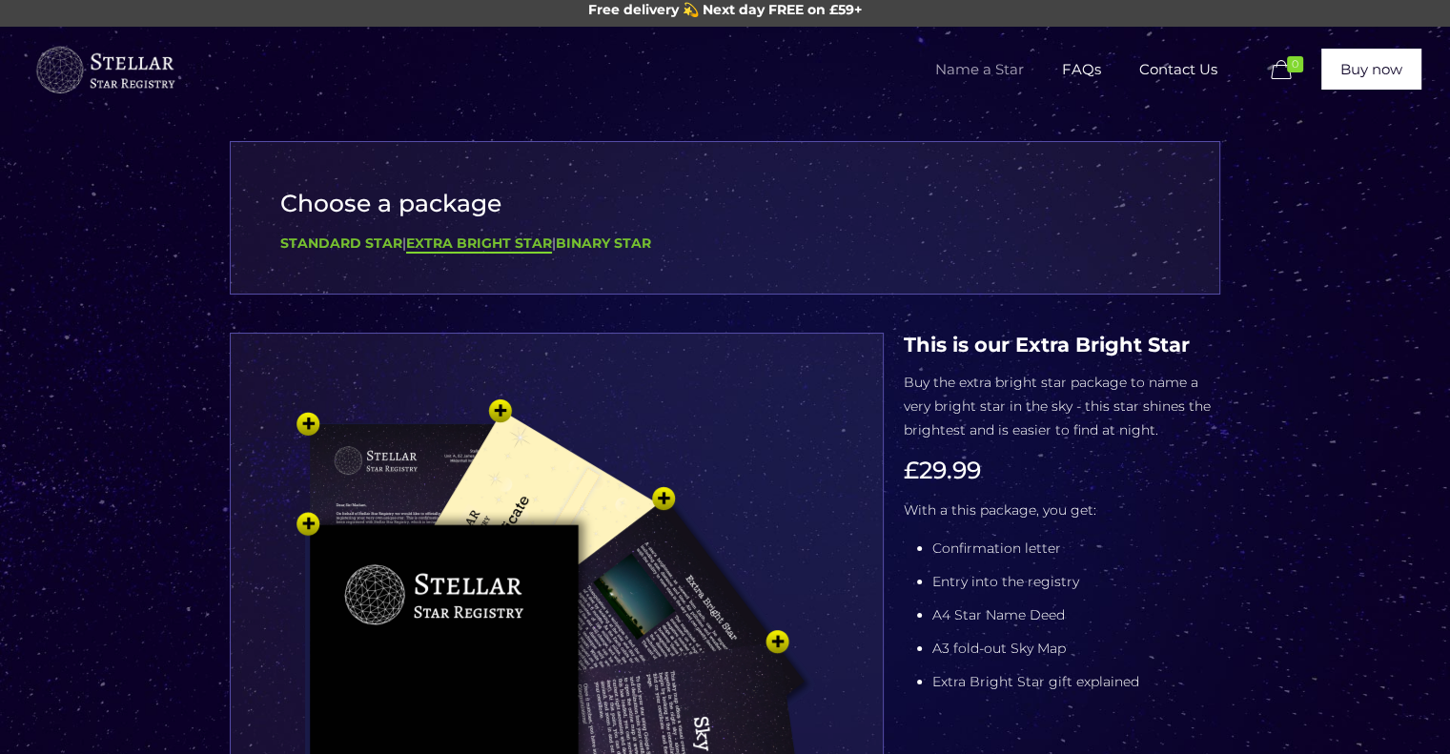
click at [490, 411] on img at bounding box center [557, 695] width 572 height 629
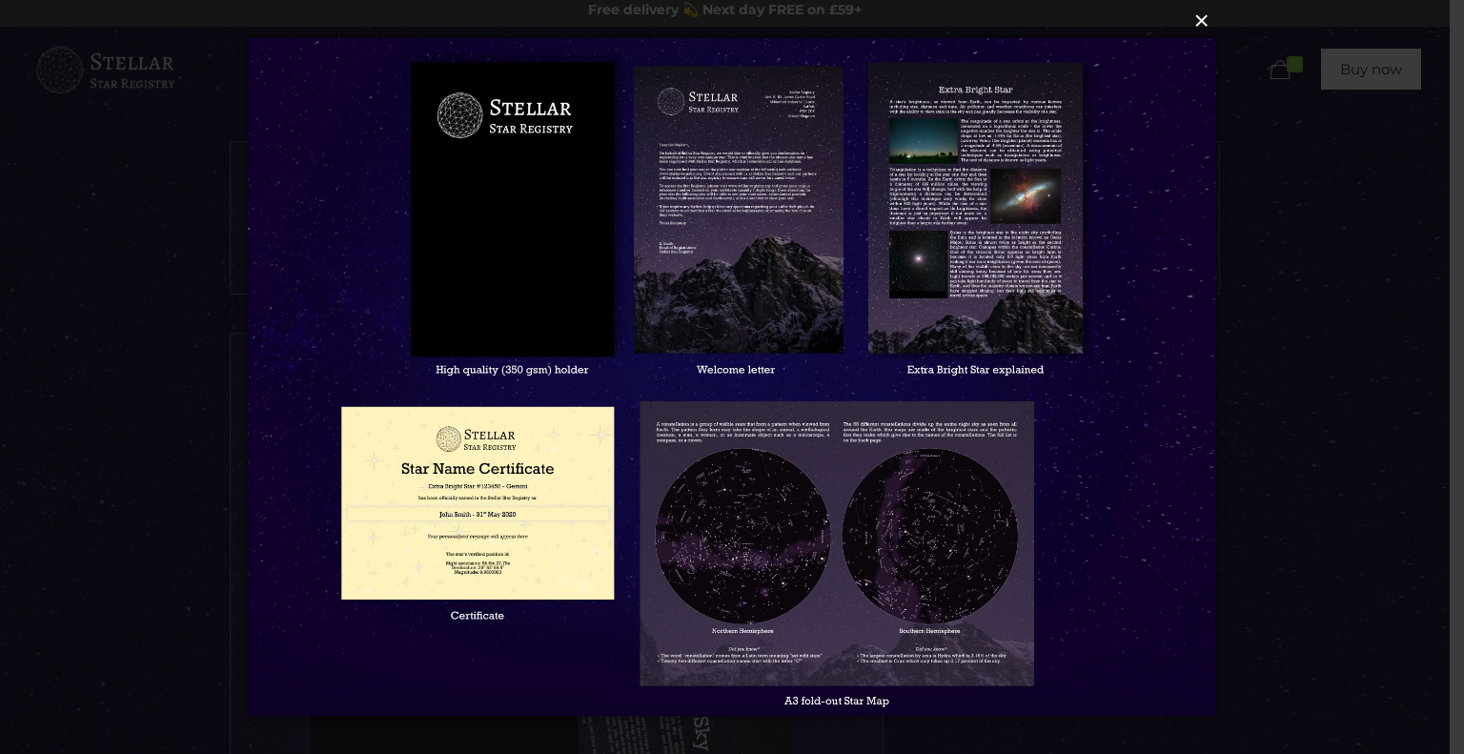
click at [1196, 18] on button "×" at bounding box center [731, 21] width 968 height 42
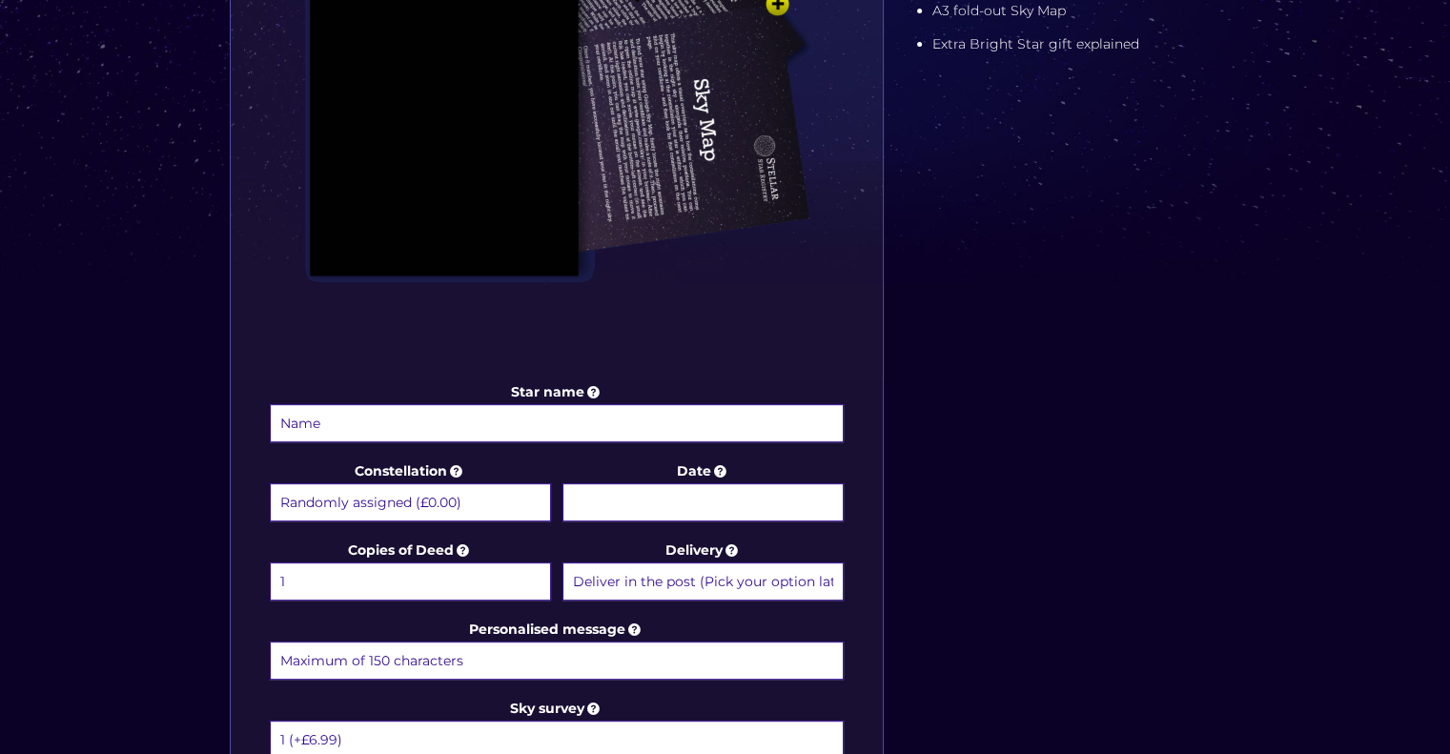
scroll to position [647, 0]
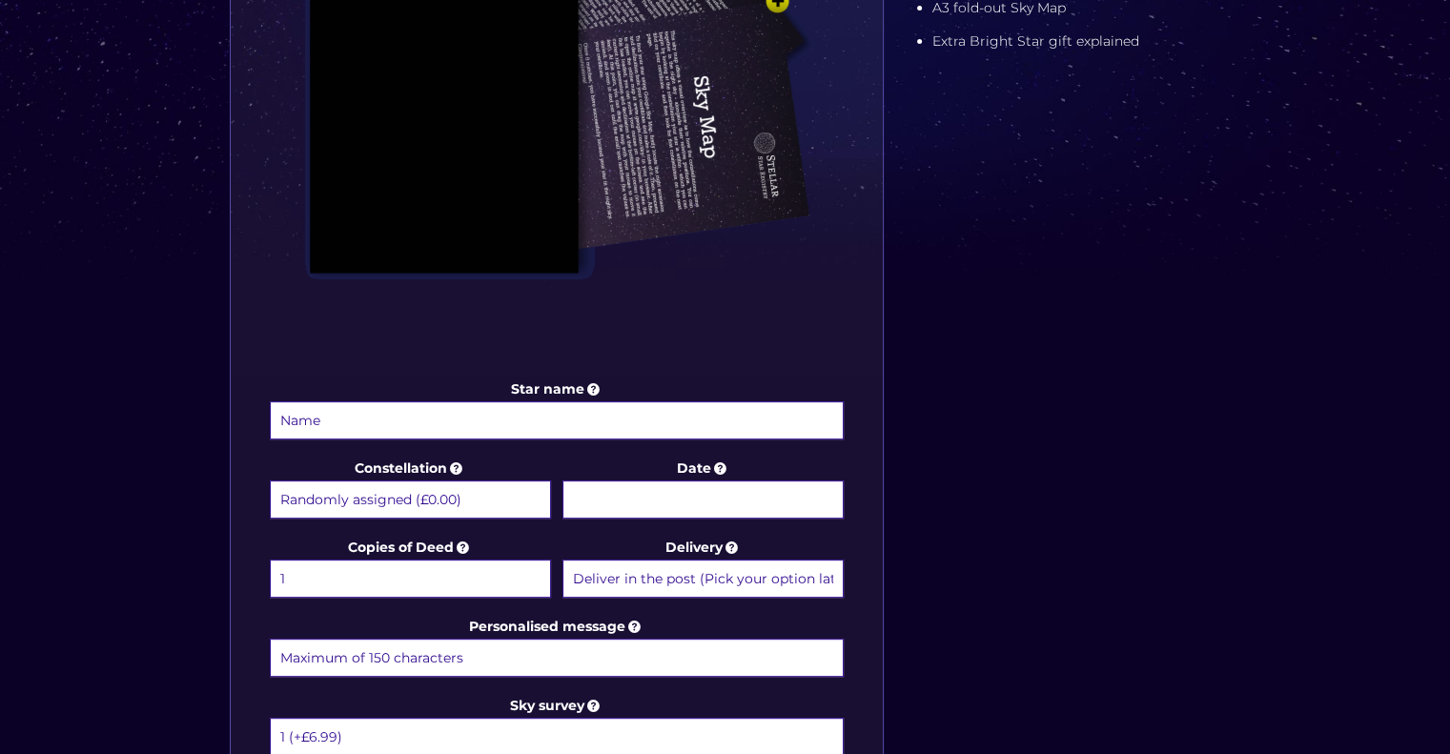
click at [398, 507] on select "Randomly assigned (£0.00) Aquarius - [DATE] - [DATE] (+£9.99) Aries - [DATE] - …" at bounding box center [410, 499] width 281 height 38
select select "[PERSON_NAME] - [DATE] - [DATE] (+£9.99)"
click at [270, 480] on select "Randomly assigned (£0.00) Aquarius - [DATE] - [DATE] (+£9.99) Aries - [DATE] - …" at bounding box center [410, 499] width 281 height 38
click at [672, 508] on input "Date" at bounding box center [702, 499] width 281 height 38
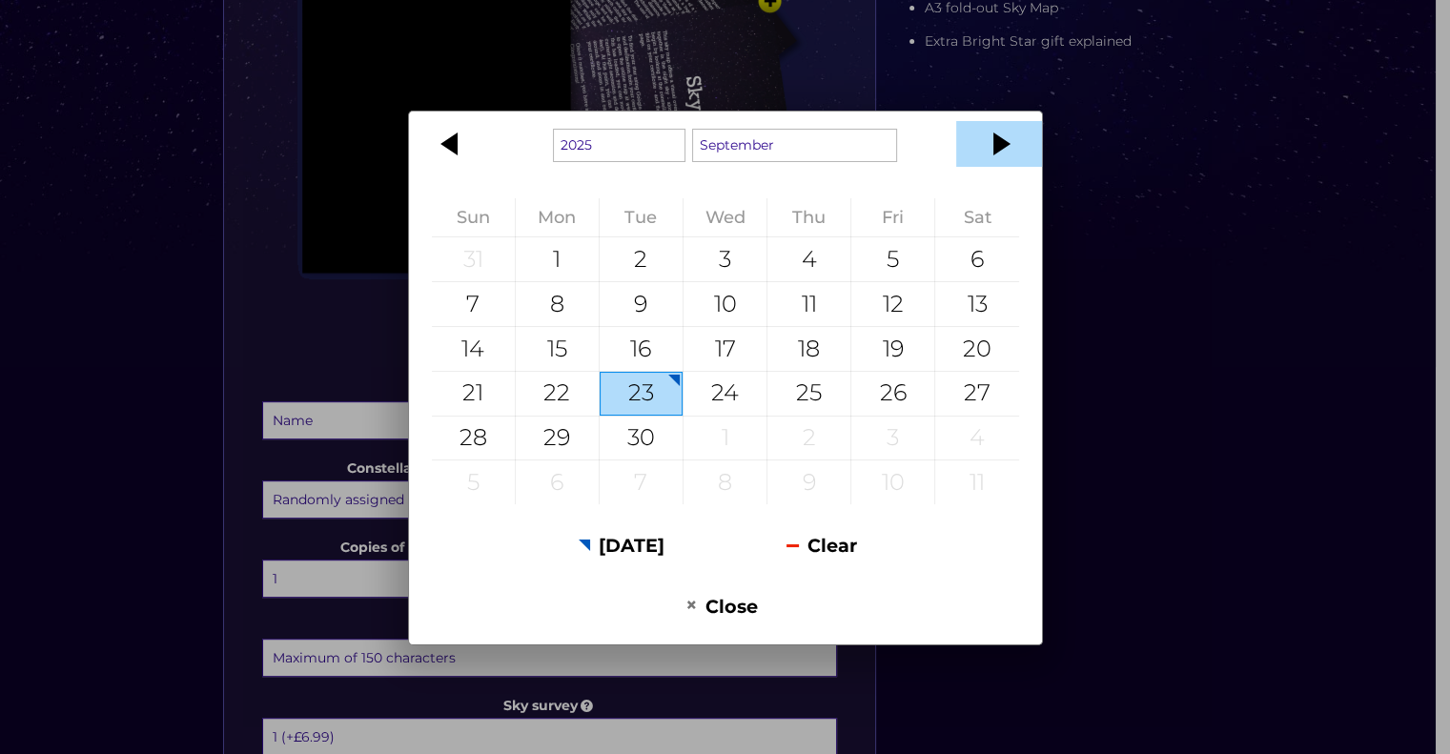
click at [998, 144] on div at bounding box center [999, 144] width 86 height 46
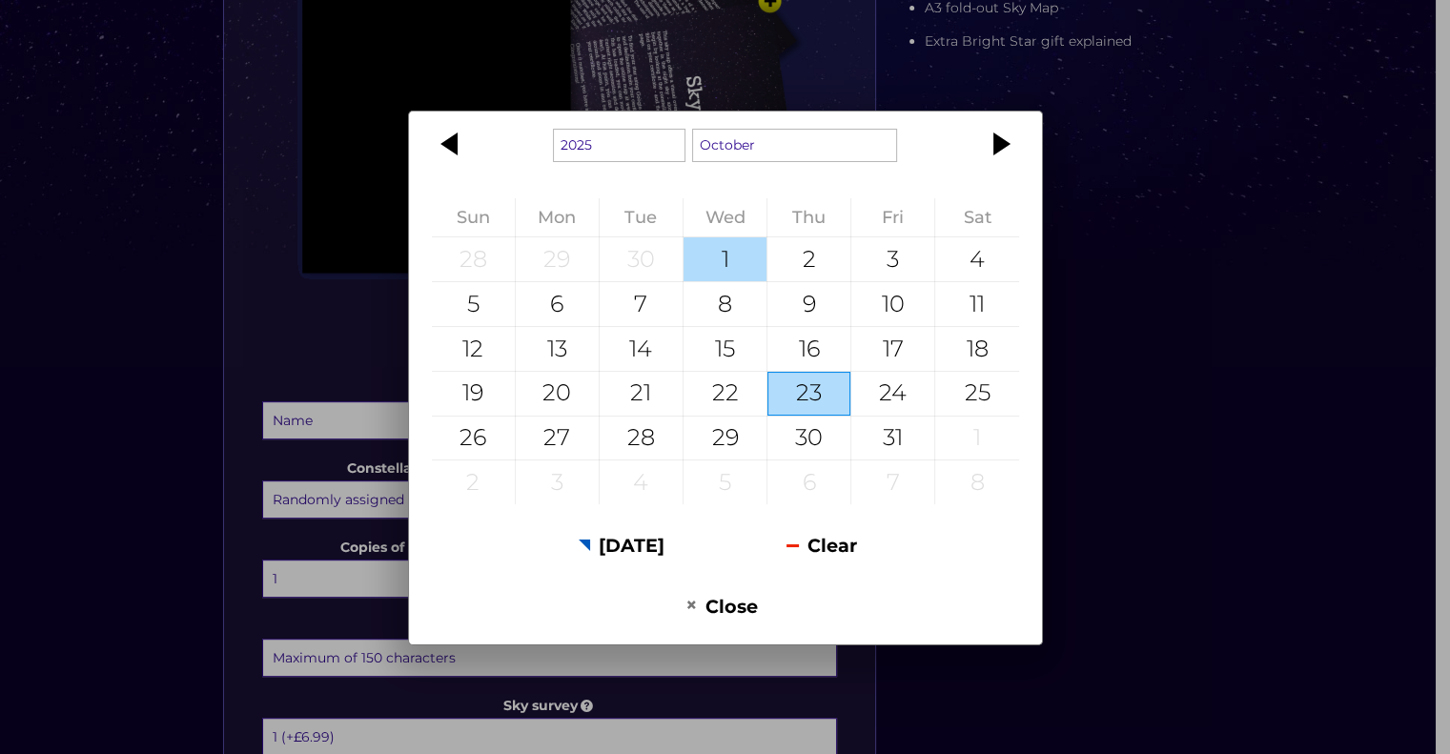
click at [735, 266] on div "1" at bounding box center [724, 259] width 83 height 44
type input "1 October 2025"
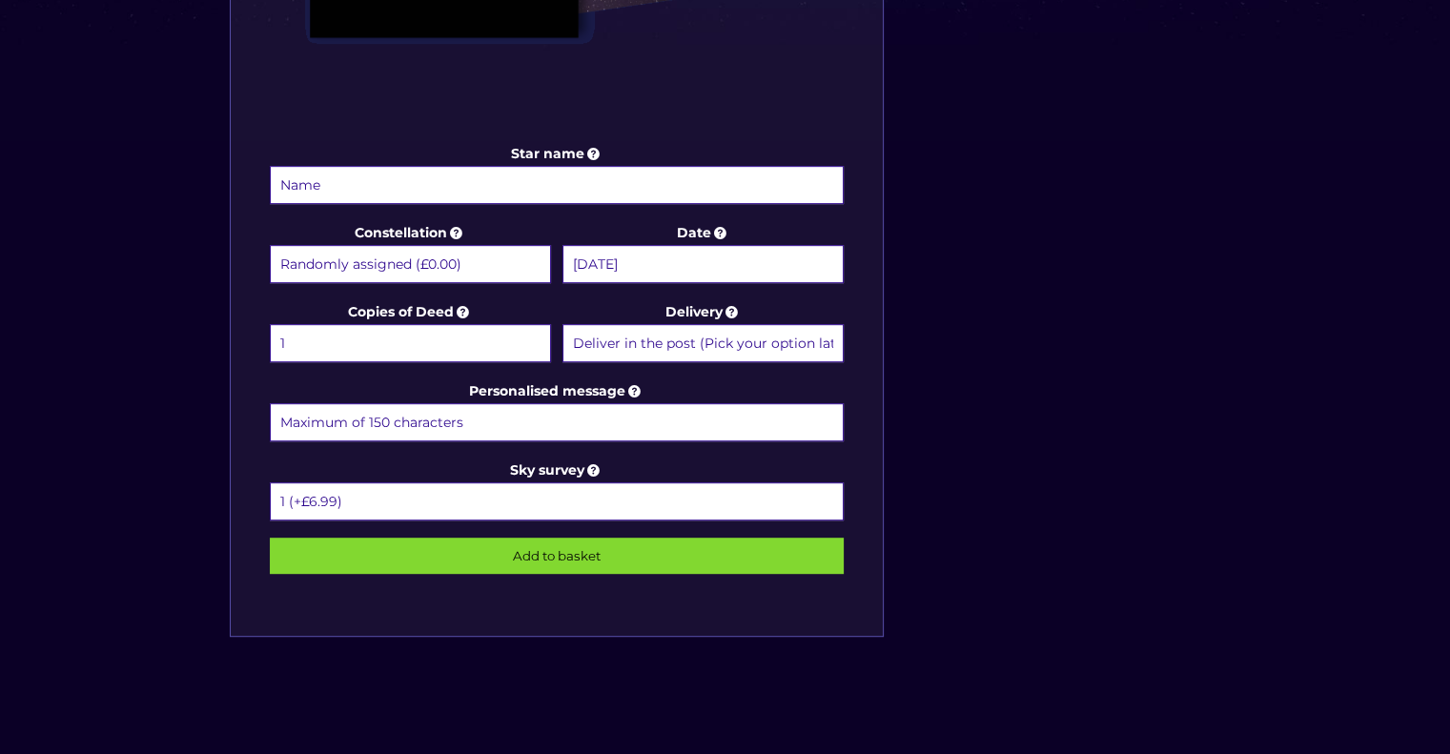
scroll to position [884, 0]
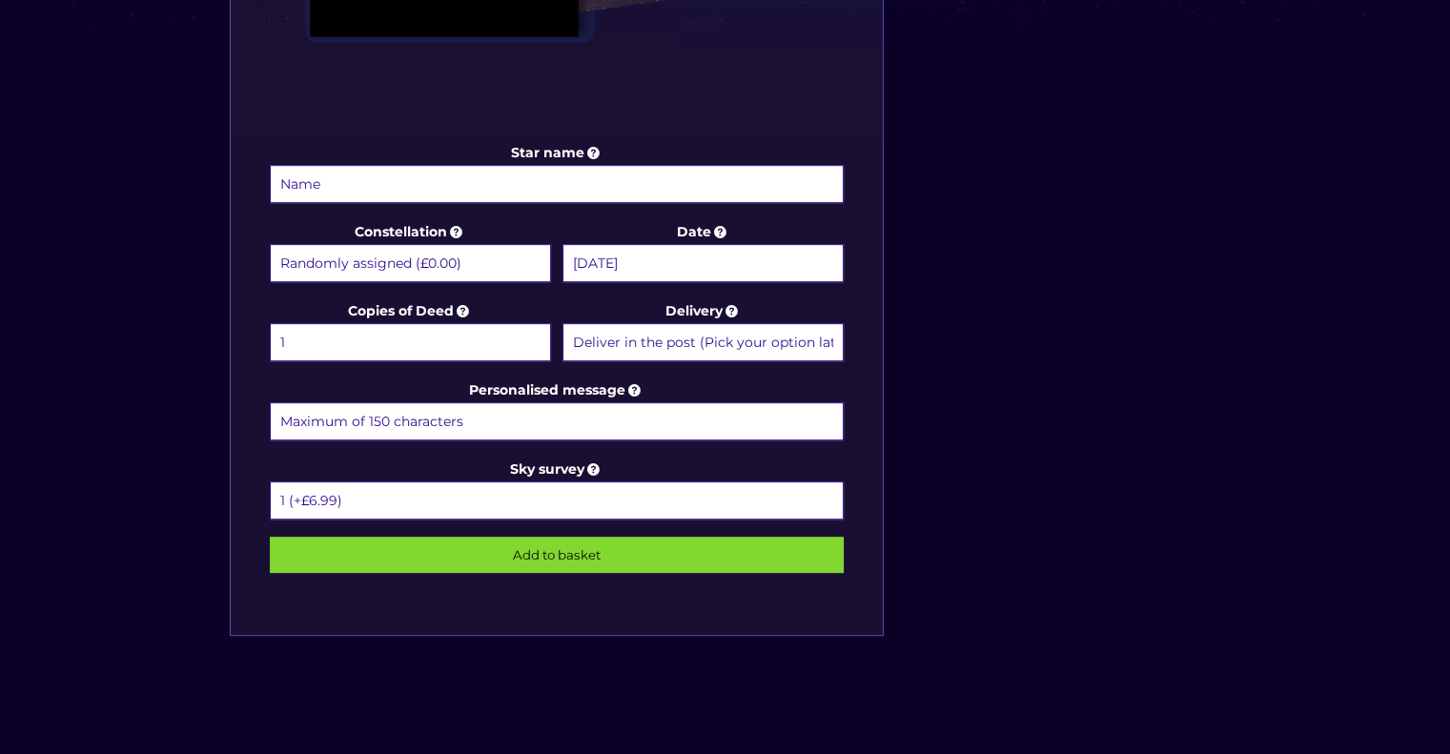
drag, startPoint x: 495, startPoint y: 191, endPoint x: 140, endPoint y: 197, distance: 354.6
type input "Cho's Star"
click at [473, 408] on input "Personalised message" at bounding box center [557, 421] width 575 height 38
click at [728, 427] on input "To my Cho on our wedding day, a forever star" at bounding box center [557, 421] width 575 height 38
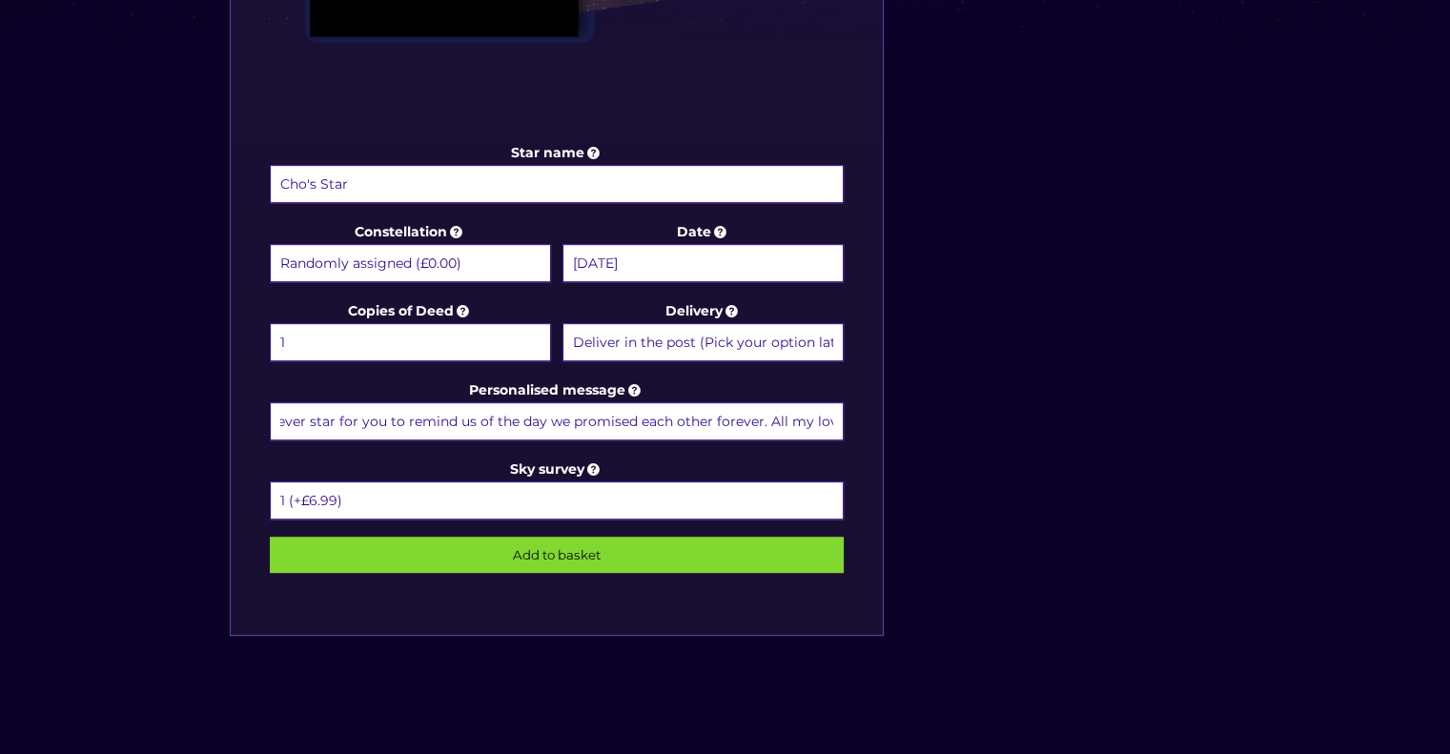
scroll to position [0, 0]
drag, startPoint x: 280, startPoint y: 413, endPoint x: 293, endPoint y: 405, distance: 14.5
click at [293, 405] on input "To my Cho on our wedding day, a forever star for you to remind us of the day we…" at bounding box center [557, 421] width 575 height 38
click at [486, 415] on input "To my Cho on our wedding day, a forever star for you to remind us of the day we…" at bounding box center [557, 421] width 575 height 38
click at [629, 415] on input "To my Cho on our wedding day. A forever star for you to remind us of the day we…" at bounding box center [557, 421] width 575 height 38
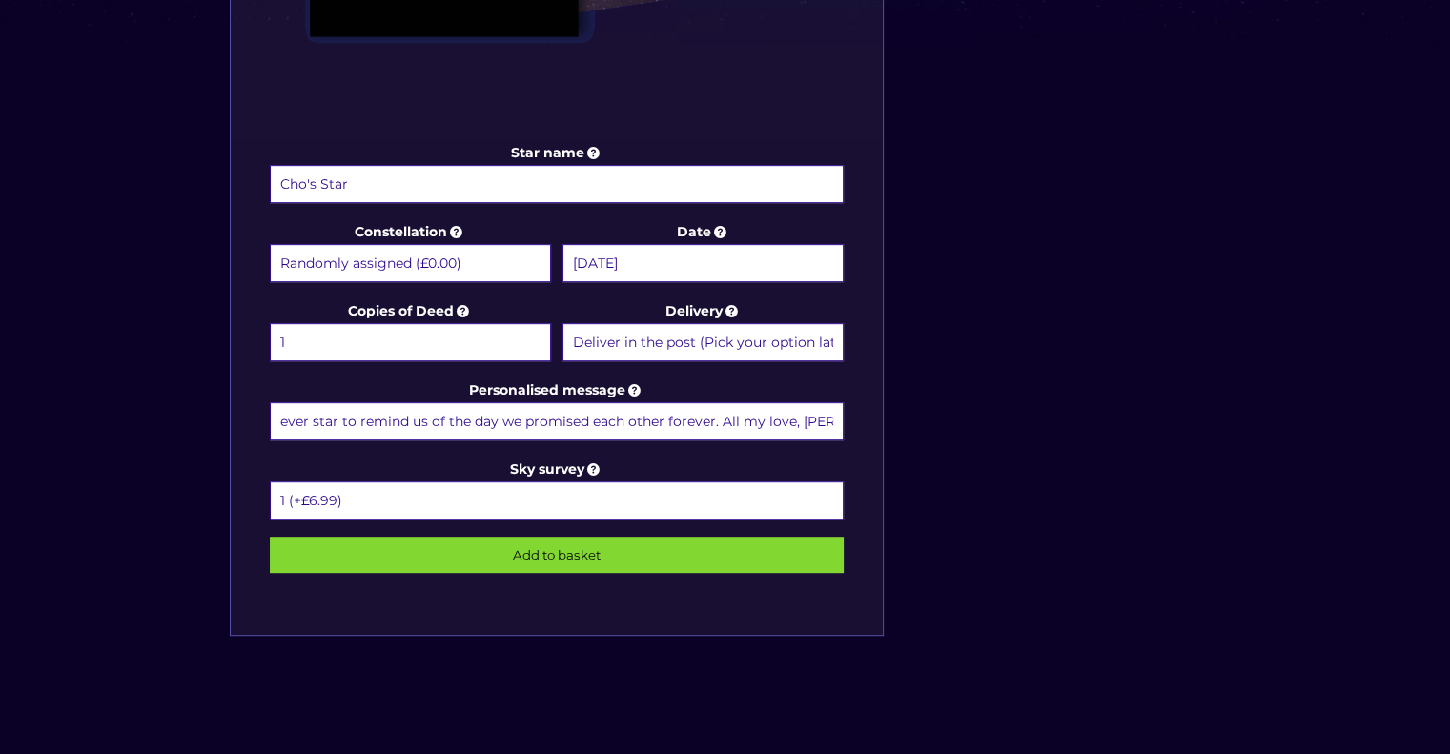
scroll to position [0, 264]
type input "To my Cho on our wedding day. A forever star to remind us of the day we promise…"
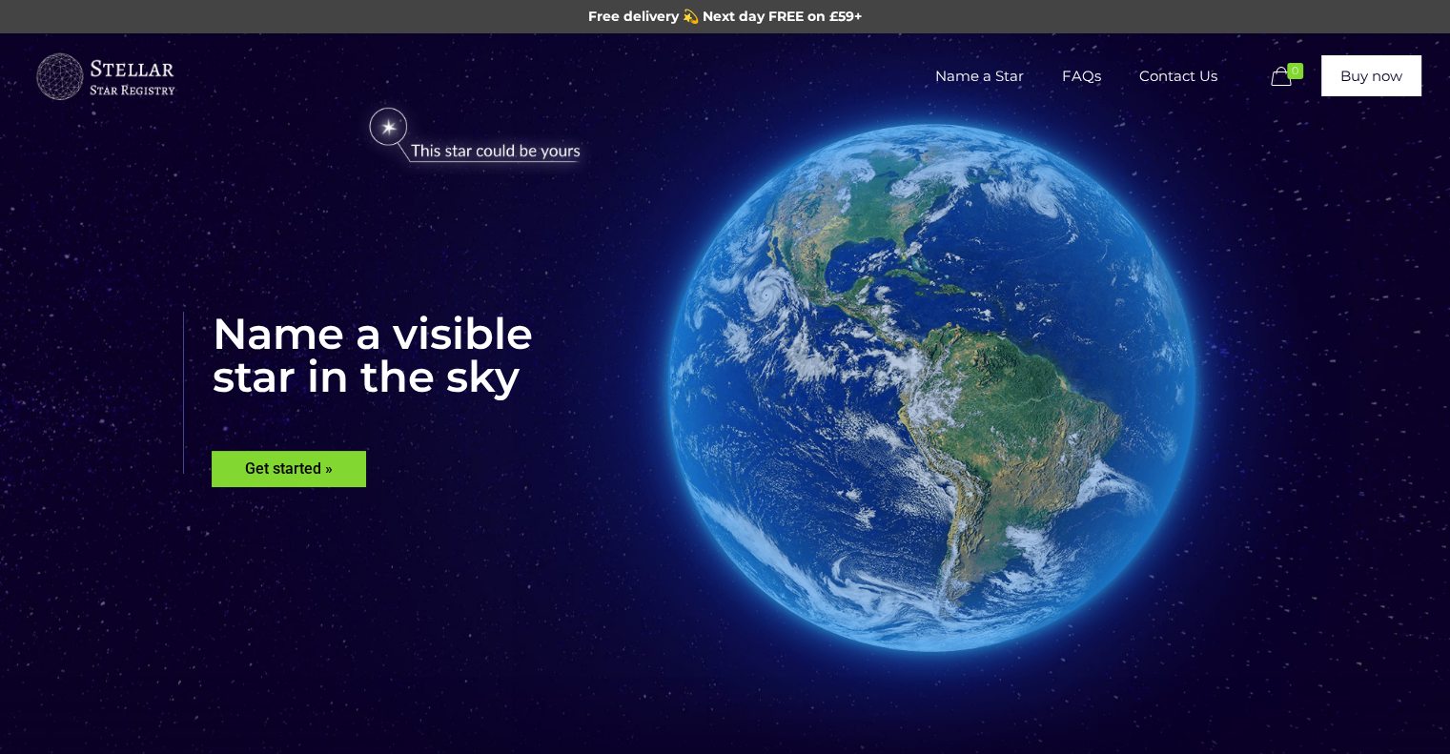
click at [1278, 78] on icon at bounding box center [1281, 77] width 30 height 26
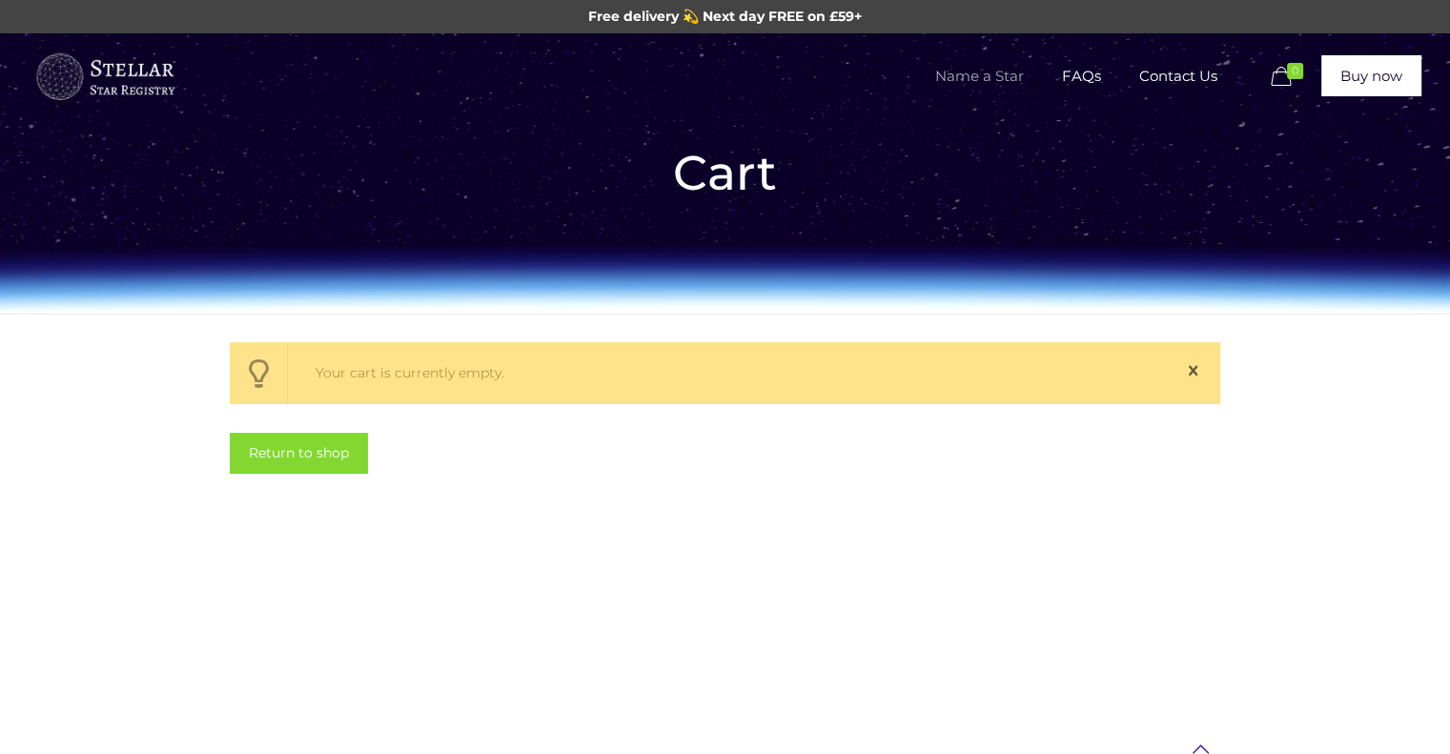
click at [993, 91] on span "Name a Star" at bounding box center [979, 76] width 127 height 57
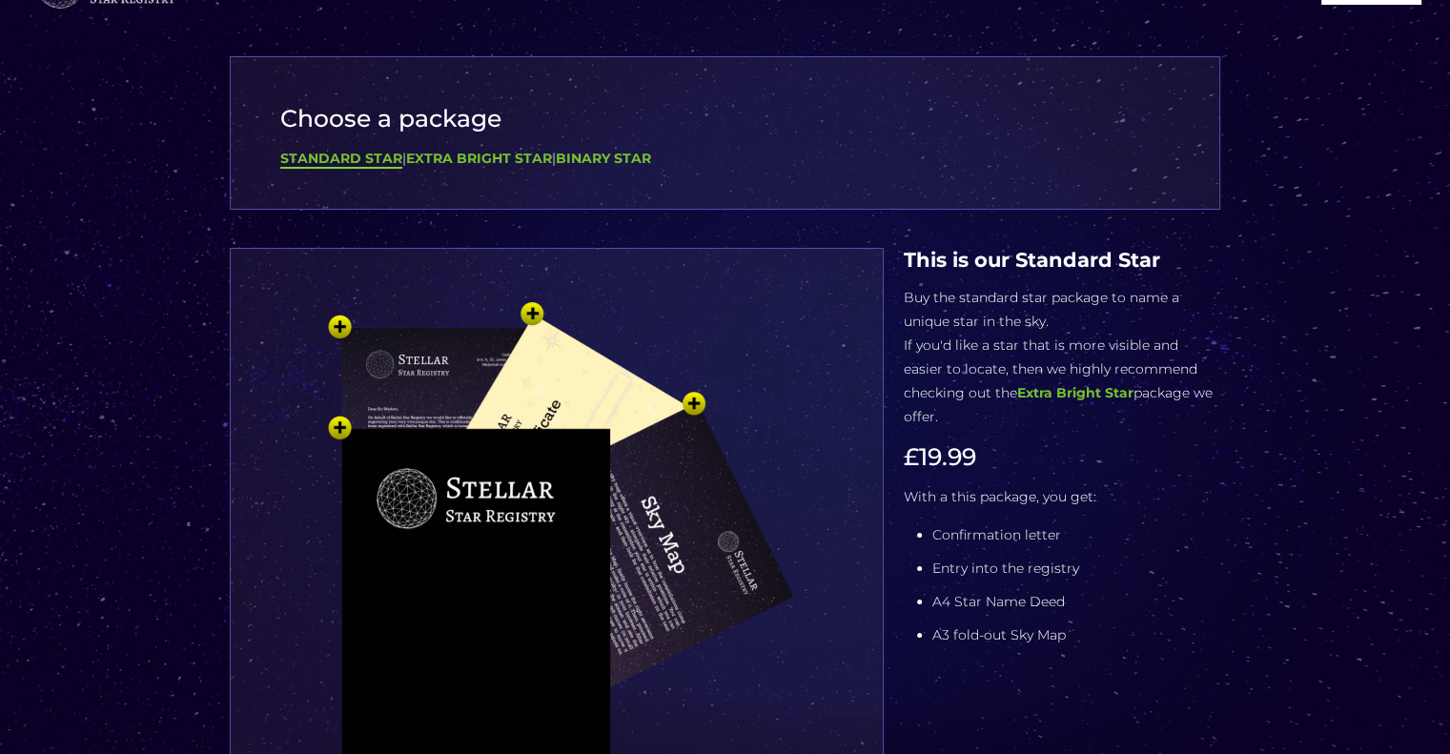
scroll to position [86, 0]
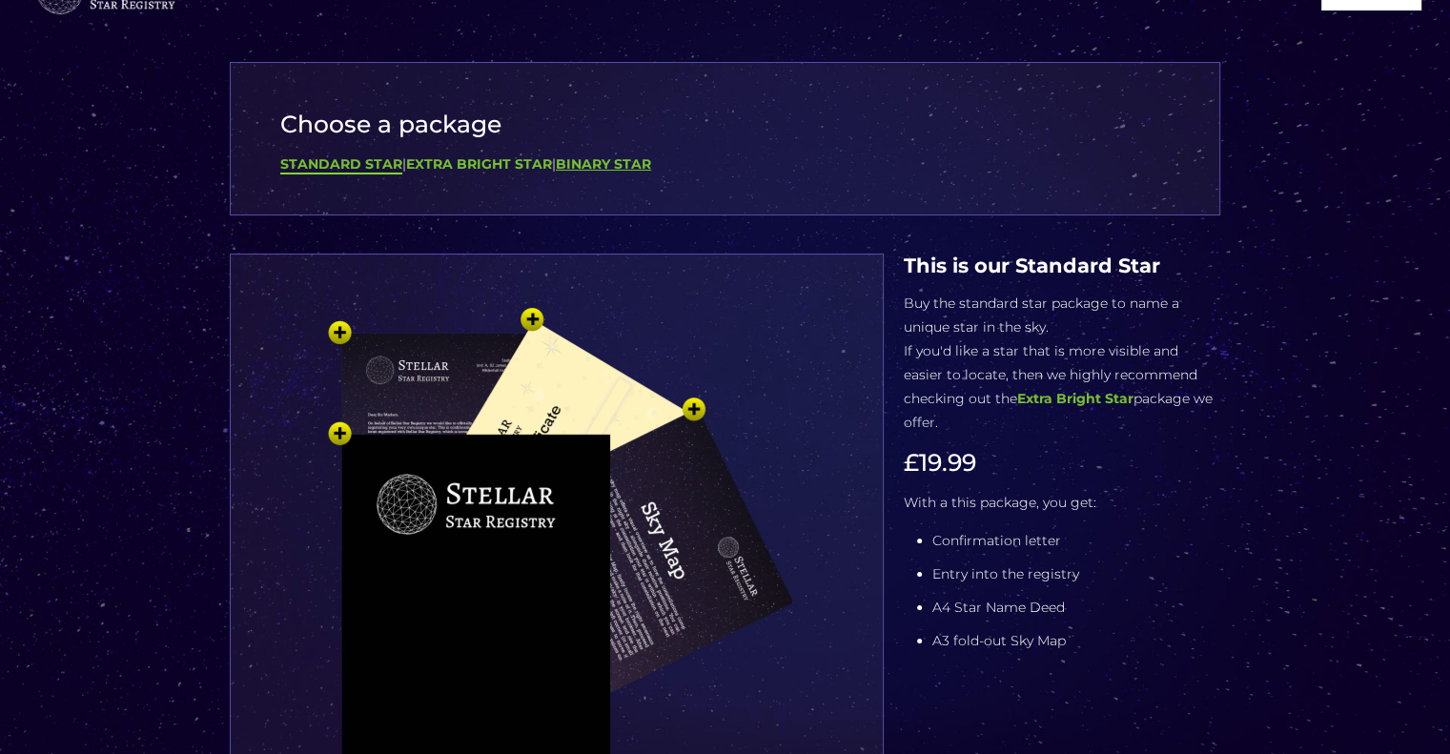
click at [631, 164] on b "Binary Star" at bounding box center [603, 163] width 95 height 17
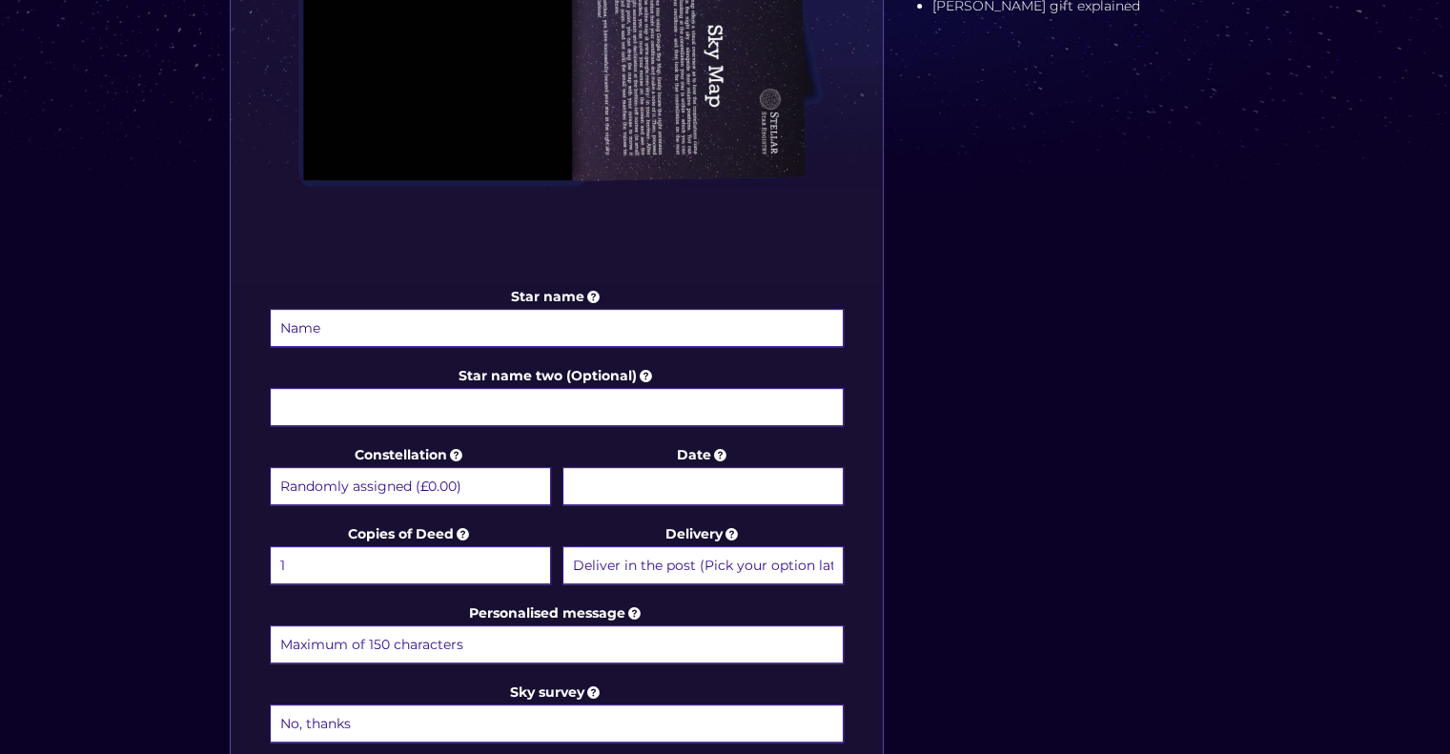
scroll to position [740, 0]
click at [436, 481] on select "Randomly assigned (£0.00) Aquarius - [DATE] - [DATE] (+£9.99) Aries - [DATE] - …" at bounding box center [410, 486] width 281 height 38
select select "[PERSON_NAME] - [DATE] - [DATE] (+£9.99)"
click at [270, 467] on select "Randomly assigned (£0.00) Aquarius - [DATE] - [DATE] (+£9.99) Aries - [DATE] - …" at bounding box center [410, 486] width 281 height 38
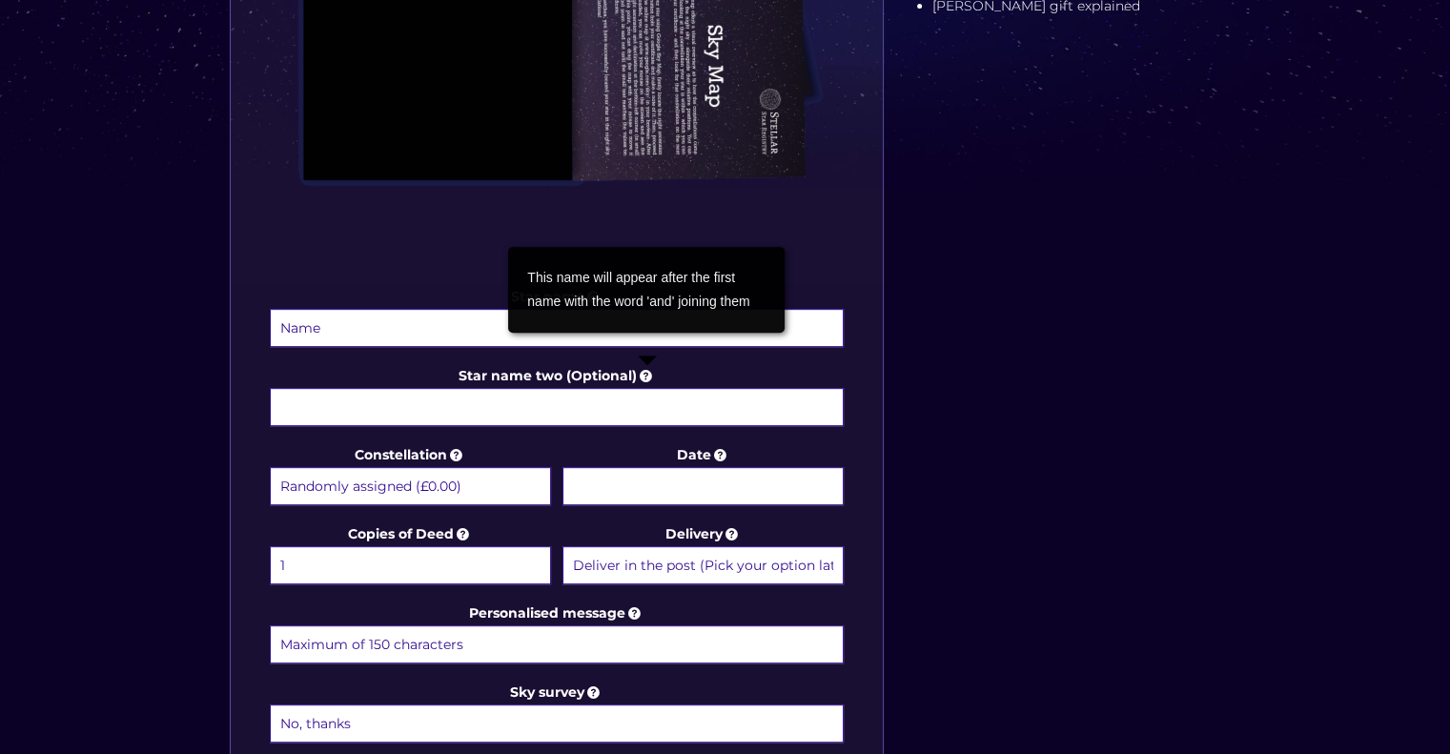
click at [647, 375] on icon at bounding box center [646, 375] width 19 height 17
click at [647, 388] on input "Star name two (Optional)" at bounding box center [557, 407] width 575 height 38
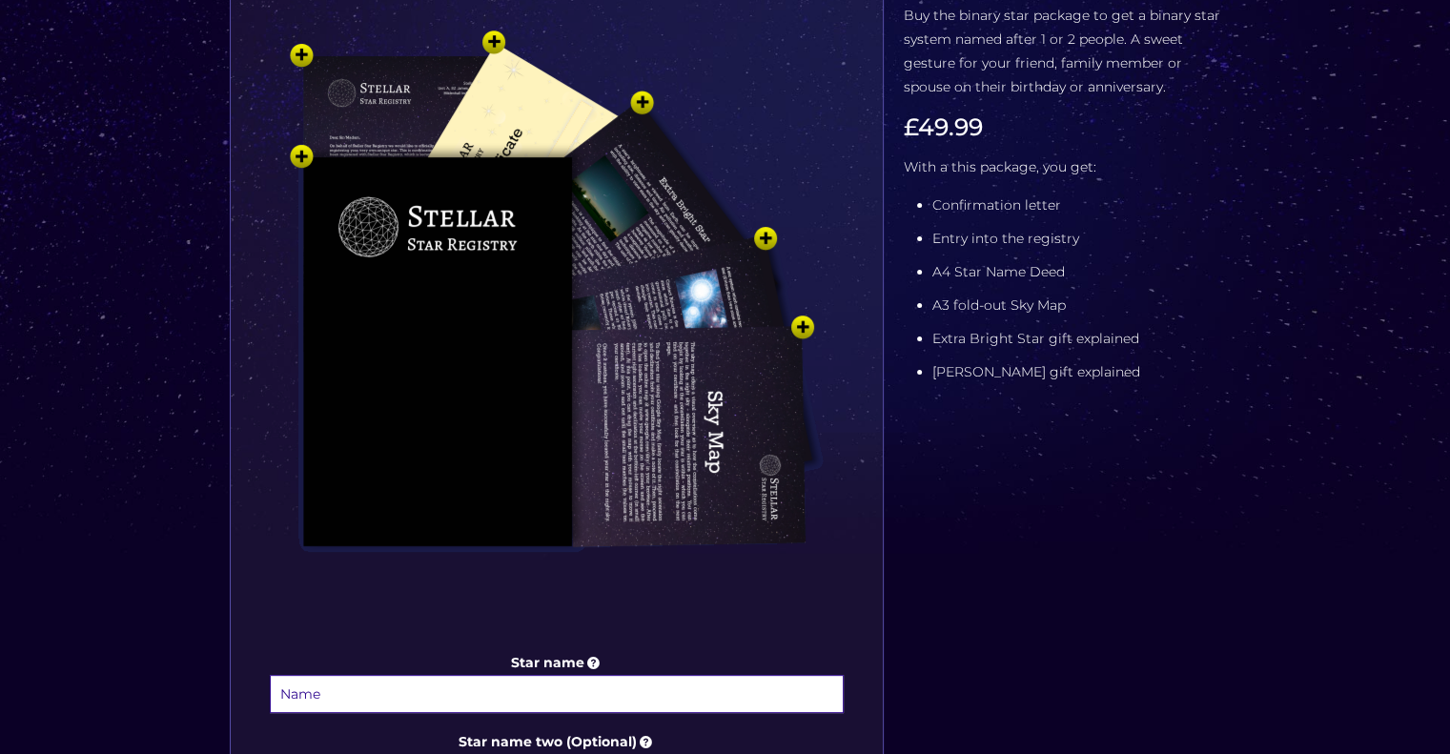
scroll to position [342, 0]
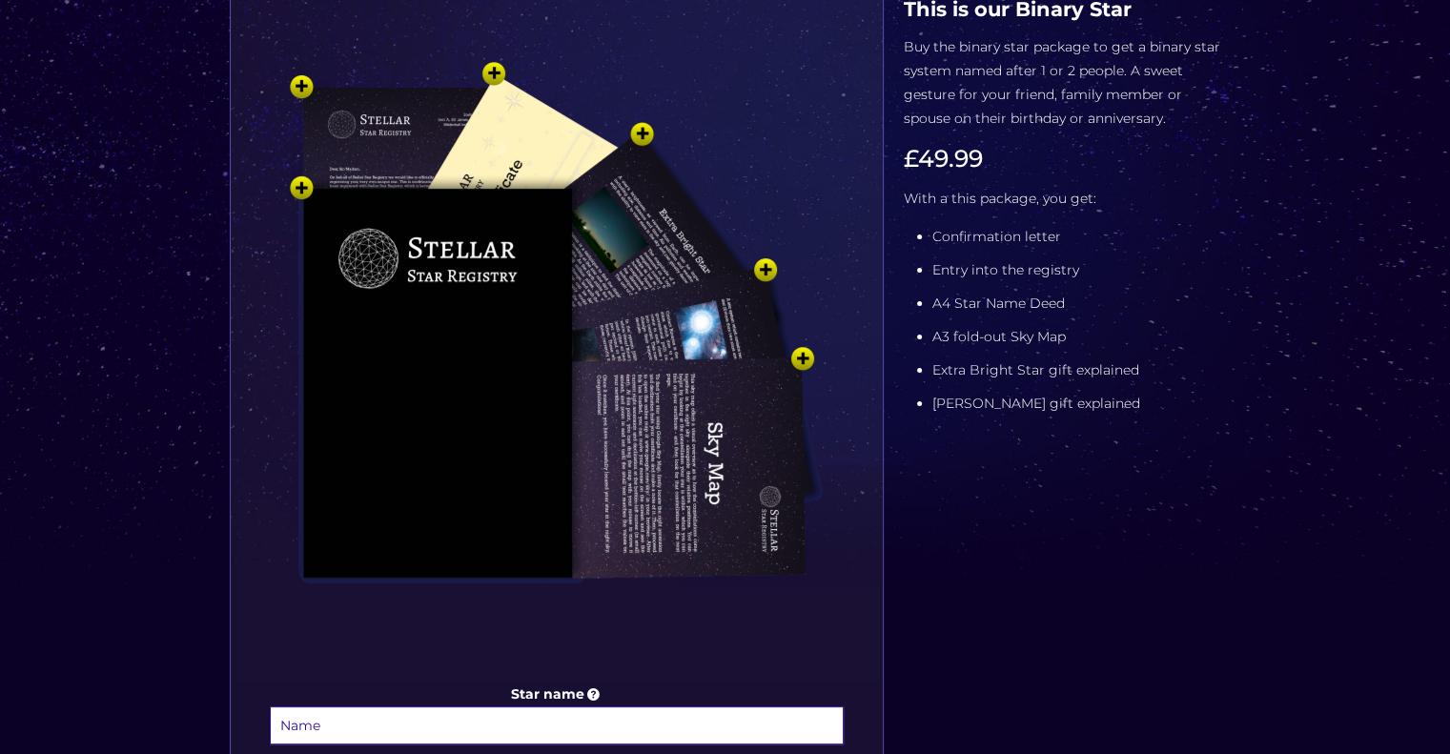
click at [301, 89] on img at bounding box center [557, 360] width 572 height 629
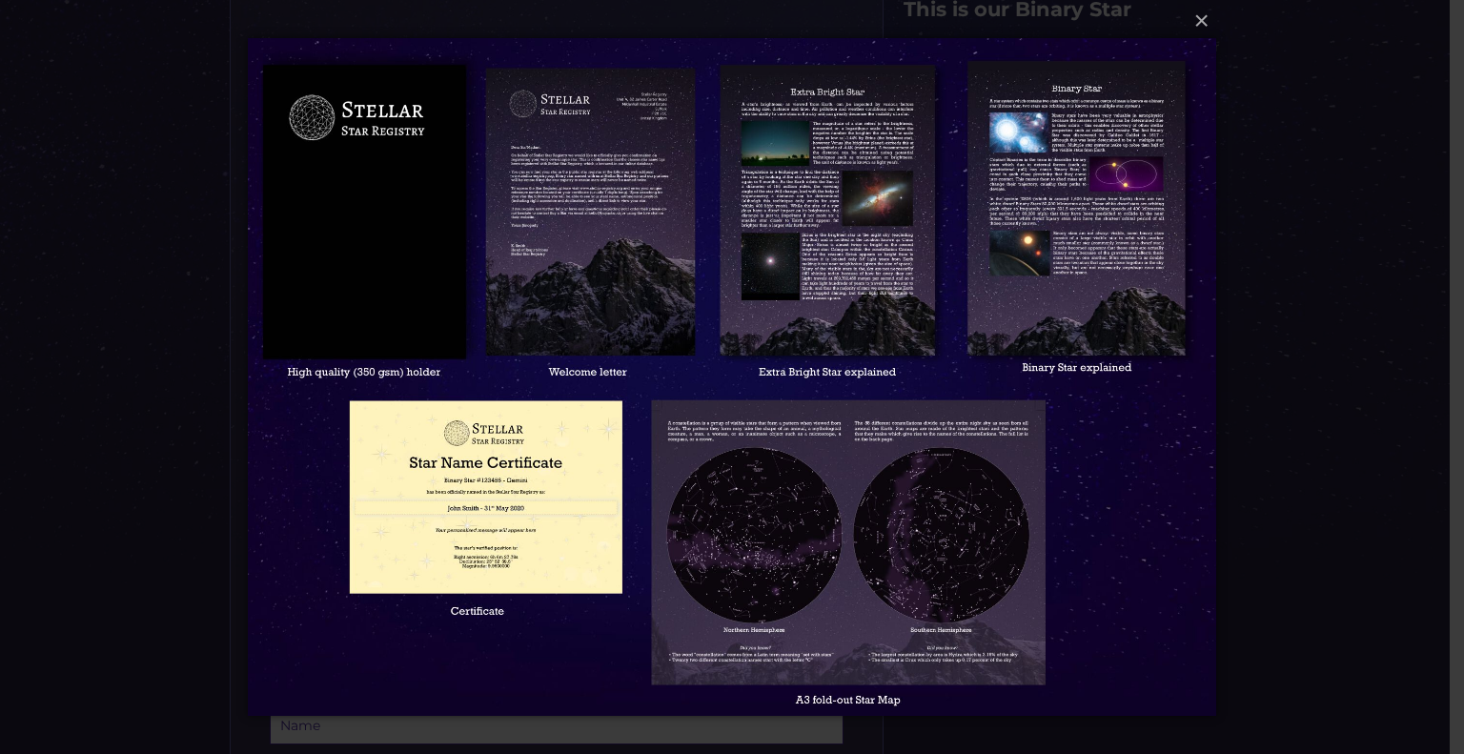
click at [556, 458] on img at bounding box center [732, 377] width 968 height 754
click at [1211, 22] on button "×" at bounding box center [731, 21] width 968 height 42
